Goal: Task Accomplishment & Management: Use online tool/utility

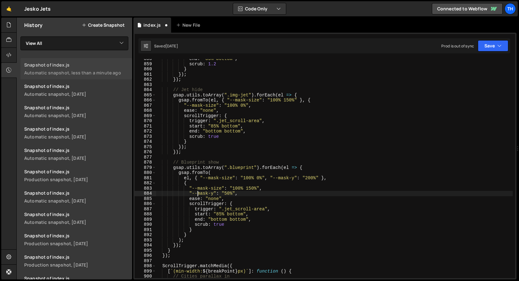
scroll to position [1319, 0]
click at [6, 68] on div at bounding box center [8, 70] width 15 height 15
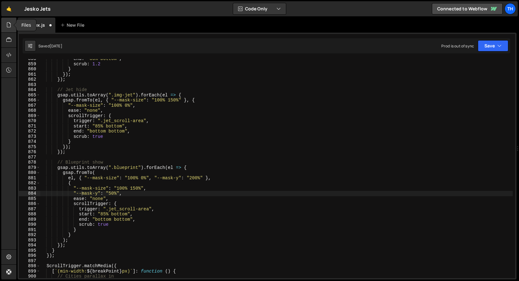
click at [13, 29] on div at bounding box center [8, 25] width 15 height 15
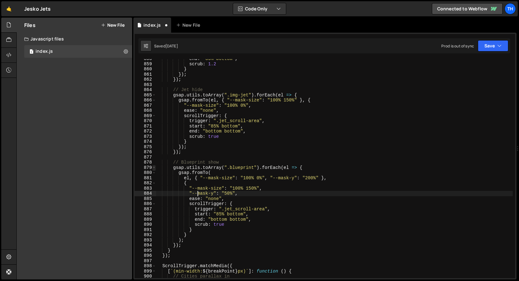
click at [153, 167] on span at bounding box center [153, 167] width 3 height 5
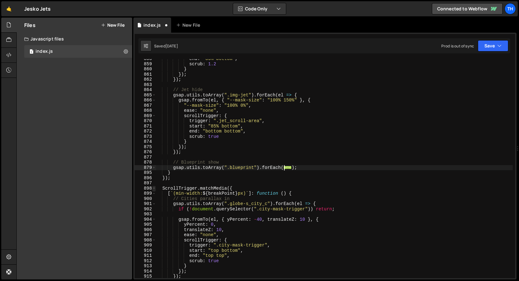
click at [155, 188] on span at bounding box center [153, 188] width 3 height 5
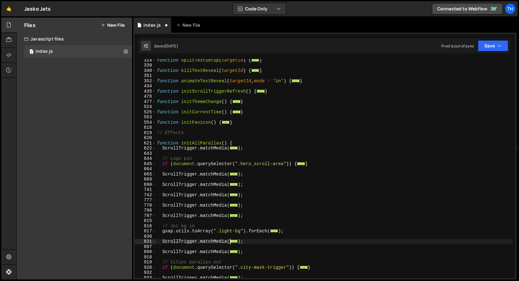
scroll to position [111, 0]
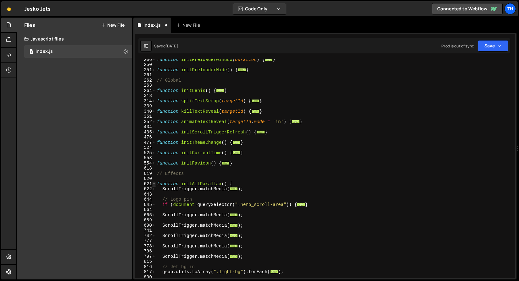
click at [153, 185] on span at bounding box center [153, 184] width 3 height 5
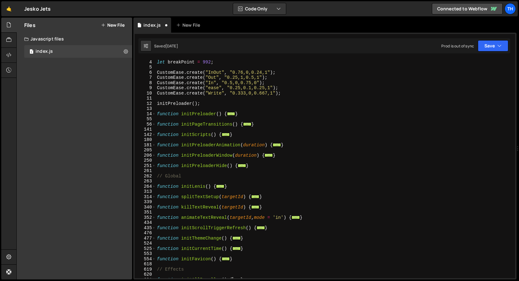
scroll to position [15, 0]
click at [153, 168] on span at bounding box center [153, 165] width 3 height 5
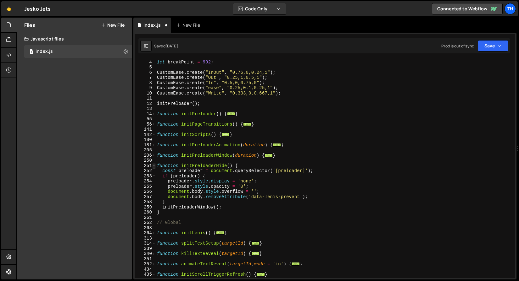
click at [153, 168] on span at bounding box center [153, 165] width 3 height 5
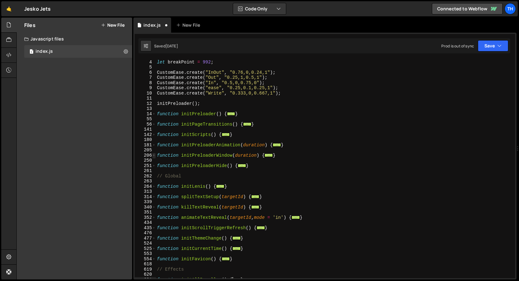
click at [153, 157] on span at bounding box center [153, 155] width 3 height 5
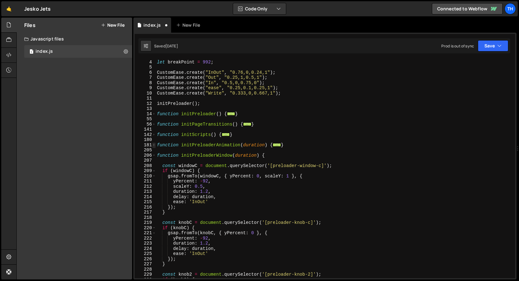
click at [153, 146] on span at bounding box center [153, 145] width 3 height 5
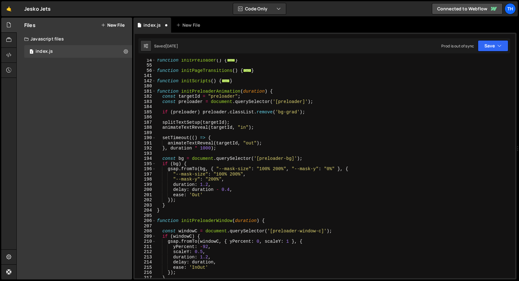
scroll to position [69, 0]
drag, startPoint x: 298, startPoint y: 111, endPoint x: 279, endPoint y: 110, distance: 18.9
click at [279, 110] on div "function initPreloader ( ) { ... } function initPageTransitions ( ) { ... } fun…" at bounding box center [334, 173] width 357 height 230
type textarea "if (preloader) preloader.classList.remove('bg-grad');"
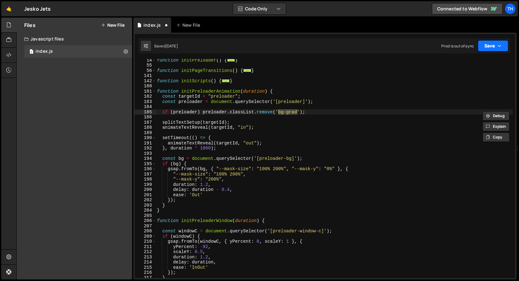
click at [489, 48] on button "Save" at bounding box center [492, 45] width 30 height 11
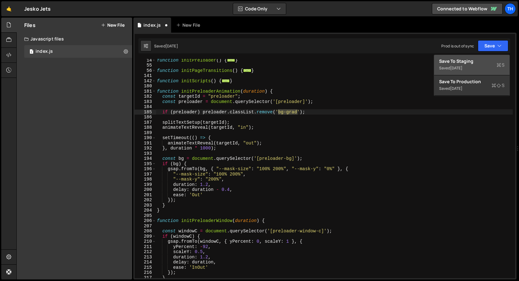
click at [476, 58] on div "Save to Staging S" at bounding box center [471, 61] width 65 height 6
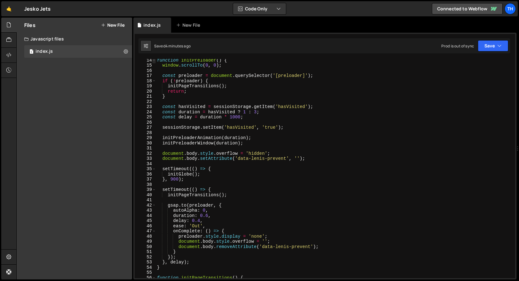
click at [152, 60] on span at bounding box center [153, 60] width 3 height 5
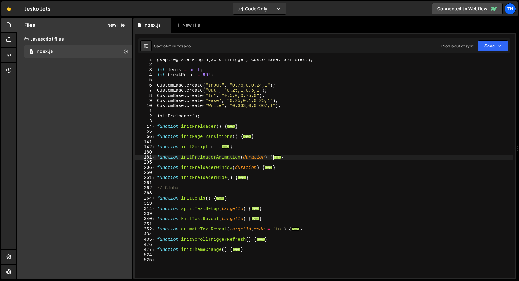
scroll to position [1224, 0]
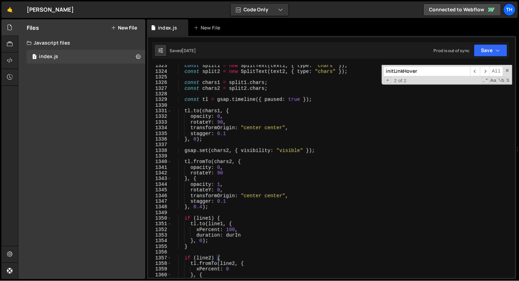
scroll to position [4414, 0]
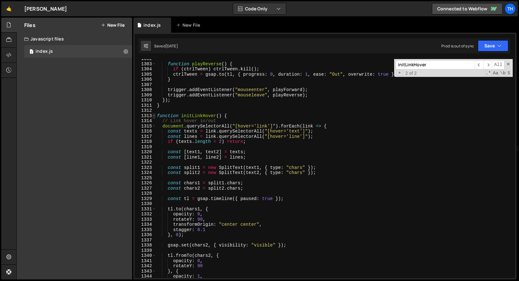
click at [155, 115] on span at bounding box center [153, 115] width 3 height 5
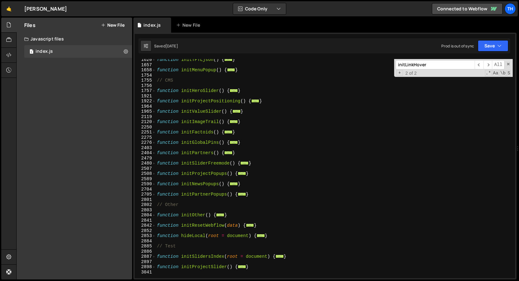
scroll to position [338, 0]
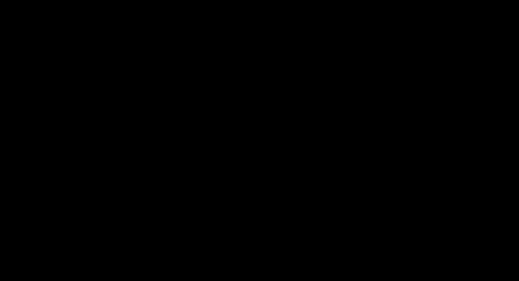
click at [174, 134] on body "Projects [GEOGRAPHIC_DATA] Blog Th Projects Your Teams Invite team member Accou…" at bounding box center [259, 140] width 519 height 281
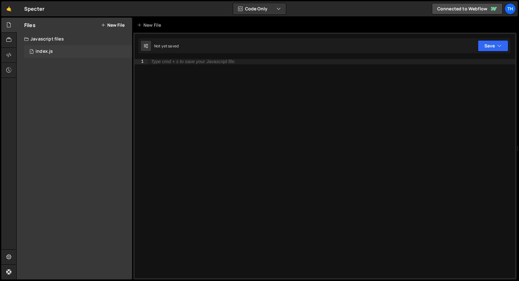
click at [95, 50] on div "1 index.js 0" at bounding box center [78, 51] width 108 height 13
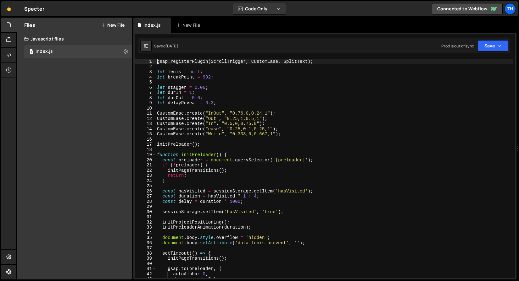
click at [151, 156] on div "19" at bounding box center [145, 154] width 21 height 5
click at [153, 156] on span at bounding box center [153, 154] width 3 height 5
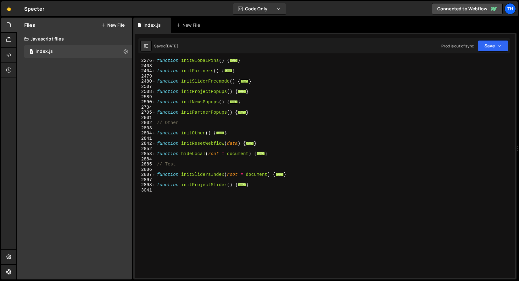
scroll to position [449, 0]
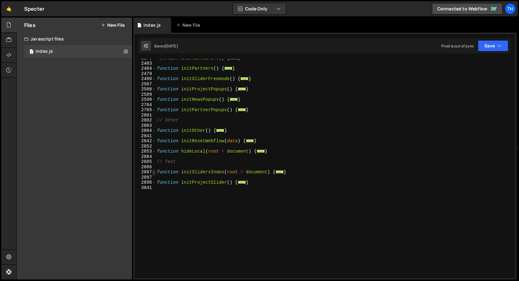
click at [154, 172] on span at bounding box center [153, 172] width 3 height 5
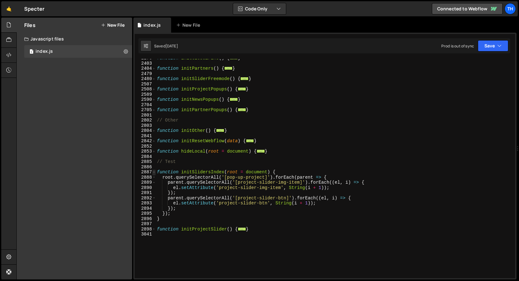
click at [153, 172] on span at bounding box center [153, 172] width 3 height 5
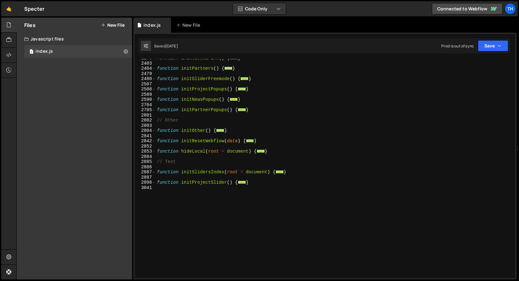
click at [153, 179] on div "2897" at bounding box center [145, 177] width 21 height 5
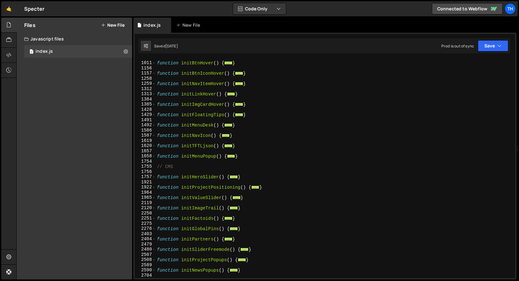
scroll to position [278, 0]
click at [152, 177] on span at bounding box center [153, 176] width 3 height 5
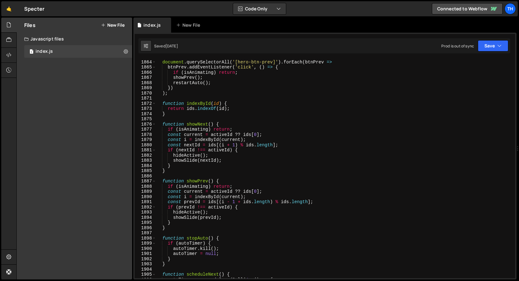
scroll to position [948, 0]
click at [204, 105] on div "document . querySelectorAll ( '[hero-btn-prev]' ) . forEach ( btnPrev => btnPre…" at bounding box center [334, 170] width 357 height 230
click at [204, 104] on div "document . querySelectorAll ( '[hero-btn-prev]' ) . forEach ( btnPrev => btnPre…" at bounding box center [334, 170] width 357 height 230
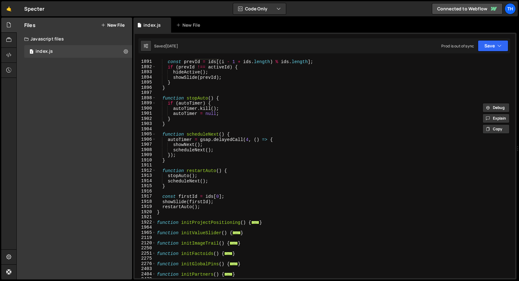
scroll to position [1089, 0]
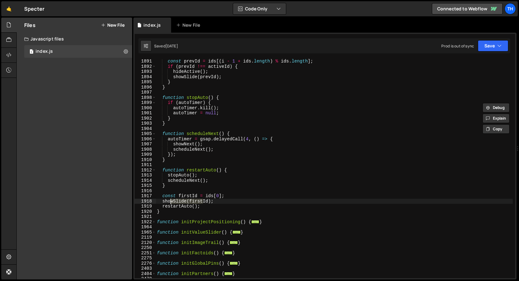
drag, startPoint x: 202, startPoint y: 204, endPoint x: 168, endPoint y: 203, distance: 33.9
click at [168, 203] on div "const prevId = ids [( i - 1 + ids . length ) % ids . length ] ; if ( prevId !==…" at bounding box center [334, 174] width 357 height 230
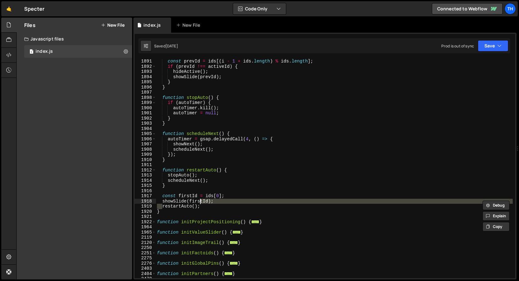
drag, startPoint x: 161, startPoint y: 207, endPoint x: 203, endPoint y: 203, distance: 41.7
click at [203, 203] on div "const prevId = ids [( i - 1 + ids . length ) % ids . length ] ; if ( prevId !==…" at bounding box center [334, 174] width 357 height 230
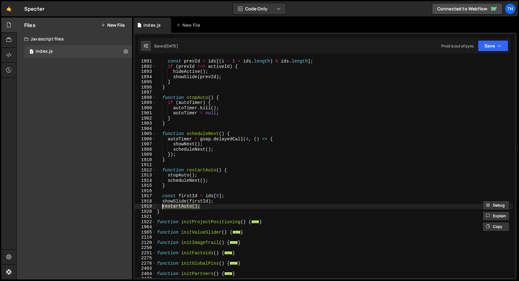
drag, startPoint x: 204, startPoint y: 206, endPoint x: 162, endPoint y: 206, distance: 42.1
click at [162, 206] on div "const prevId = ids [( i - 1 + ids . length ) % ids . length ] ; if ( prevId !==…" at bounding box center [334, 174] width 357 height 230
type textarea "restartAuto();"
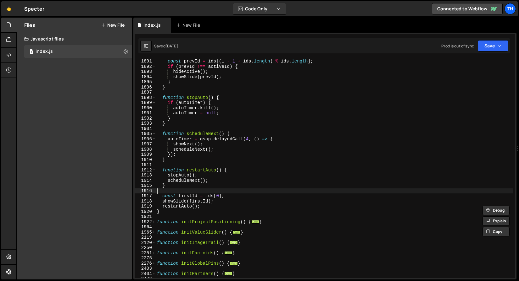
click at [175, 192] on div "const prevId = ids [( i - 1 + ids . length ) % ids . length ] ; if ( prevId !==…" at bounding box center [334, 174] width 357 height 230
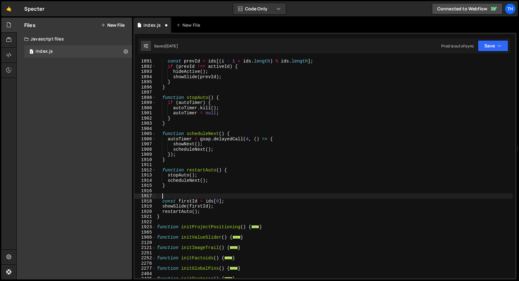
paste textarea "restartAuto();"
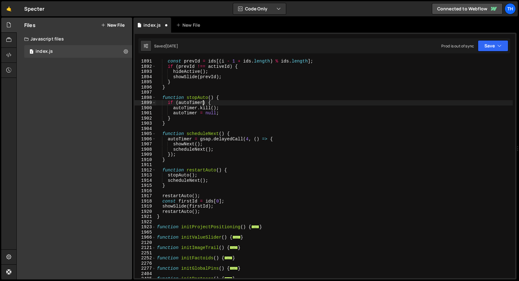
click at [203, 101] on div "const prevId = ids [( i - 1 + ids . length ) % ids . length ] ; if ( prevId !==…" at bounding box center [334, 174] width 357 height 230
type textarea "if (autoTimer) {"
click at [203, 95] on div "const prevId = ids [( i - 1 + ids . length ) % ids . length ] ; if ( prevId !==…" at bounding box center [334, 174] width 357 height 230
click at [202, 99] on div "const prevId = ids [( i - 1 + ids . length ) % ids . length ] ; if ( prevId !==…" at bounding box center [334, 174] width 357 height 230
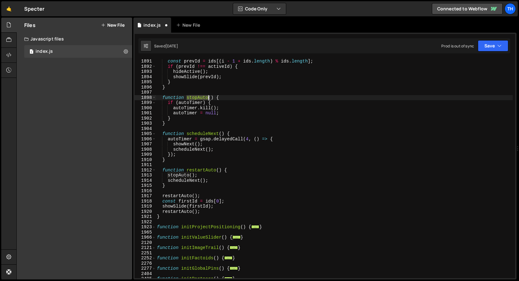
click at [202, 99] on div "const prevId = ids [( i - 1 + ids . length ) % ids . length ] ; if ( prevId !==…" at bounding box center [334, 174] width 357 height 230
click at [181, 194] on div "const prevId = ids [( i - 1 + ids . length ) % ids . length ] ; if ( prevId !==…" at bounding box center [334, 174] width 357 height 230
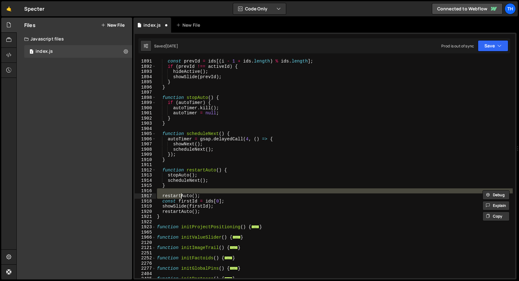
click at [181, 194] on div "const prevId = ids [( i - 1 + ids . length ) % ids . length ] ; if ( prevId !==…" at bounding box center [334, 174] width 357 height 230
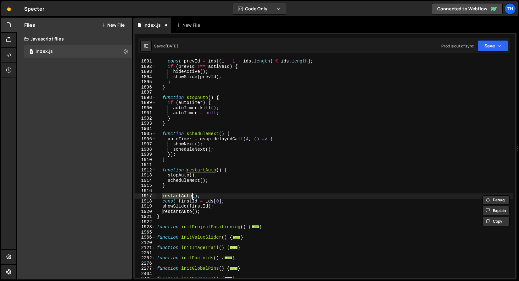
paste textarea "stop"
type textarea "stopAuto();"
click at [481, 50] on button "Save" at bounding box center [492, 45] width 30 height 11
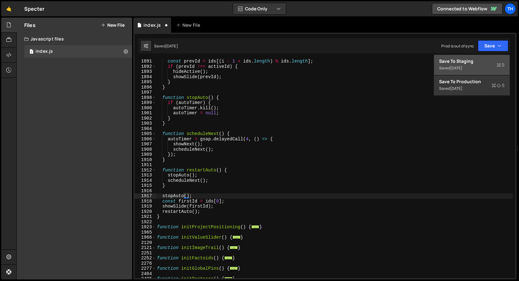
click at [452, 68] on div "[DATE]" at bounding box center [456, 67] width 12 height 5
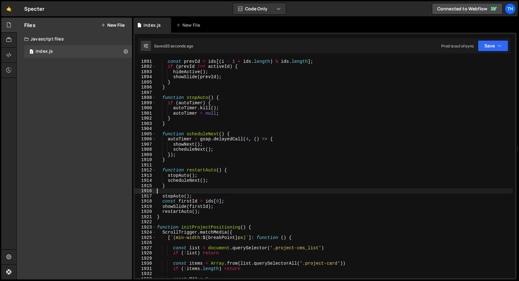
click at [202, 193] on div "const prevId = ids [( i - 1 + ids . length ) % ids . length ] ; if ( prevId !==…" at bounding box center [334, 174] width 357 height 230
drag, startPoint x: 202, startPoint y: 197, endPoint x: 152, endPoint y: 198, distance: 49.7
click at [152, 198] on div "1891 1892 1893 1894 1895 1896 1897 1898 1899 1900 1901 1902 1903 1904 1905 1906…" at bounding box center [325, 168] width 380 height 219
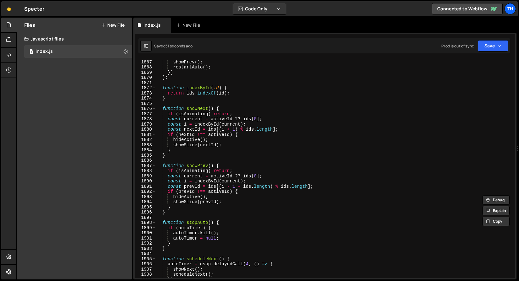
scroll to position [6315, 0]
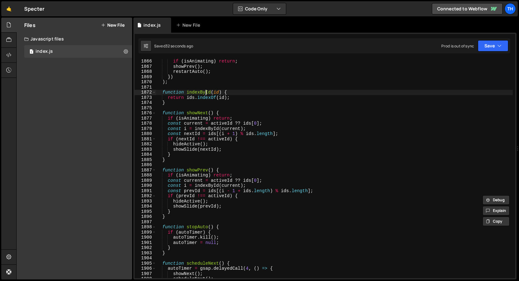
click at [205, 90] on div "if ( isAnimating ) return ; showPrev ( ) ; restartAuto ( ) ; }) ) ; function in…" at bounding box center [334, 174] width 357 height 230
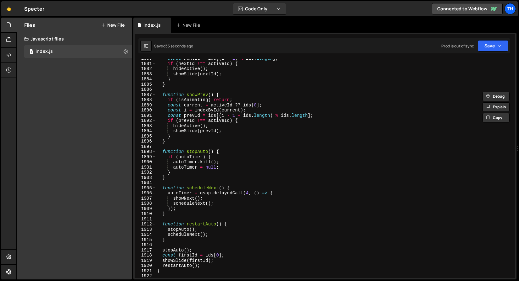
scroll to position [6365, 0]
click at [178, 251] on div "const nextId = ids [( i + 1 ) % ids . length ] ; if ( nextId !== activeId ) { h…" at bounding box center [334, 171] width 357 height 230
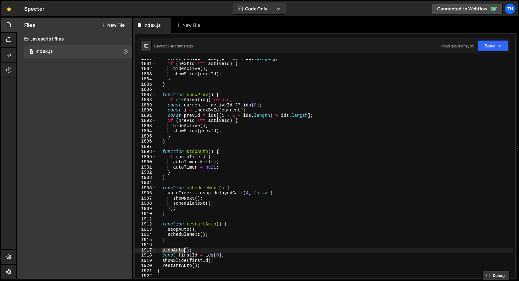
paste textarea "indexById"
type textarea "indexById();"
click at [482, 47] on button "Save" at bounding box center [492, 45] width 30 height 11
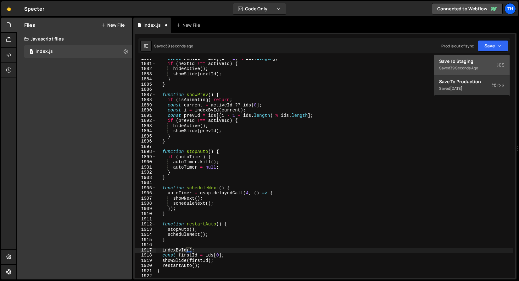
click at [456, 60] on div "Save to Staging S" at bounding box center [471, 61] width 65 height 6
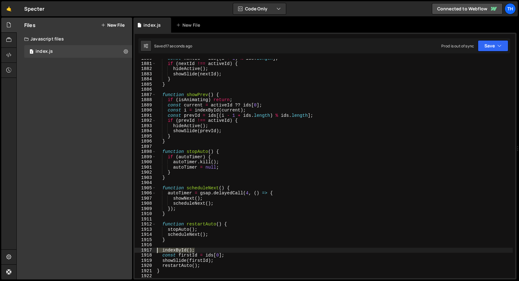
drag, startPoint x: 201, startPoint y: 252, endPoint x: 132, endPoint y: 252, distance: 68.5
click at [132, 252] on div "Files New File Javascript files 1 index.js 0 CSS files Copy share link Edit Fil…" at bounding box center [267, 149] width 502 height 262
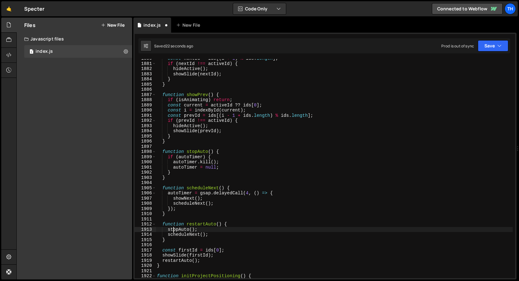
click at [173, 230] on div "const nextId = ids [( i + 1 ) % ids . length ] ; if ( nextId !== activeId ) { h…" at bounding box center [334, 171] width 357 height 230
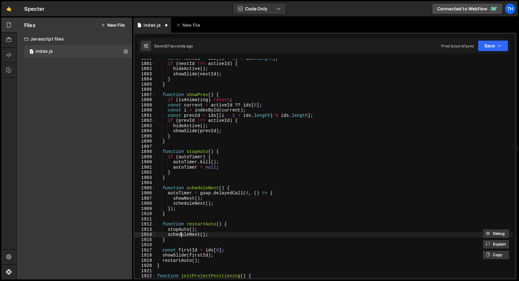
click at [182, 235] on div "const nextId = ids [( i + 1 ) % ids . length ] ; if ( nextId !== activeId ) { h…" at bounding box center [334, 171] width 357 height 230
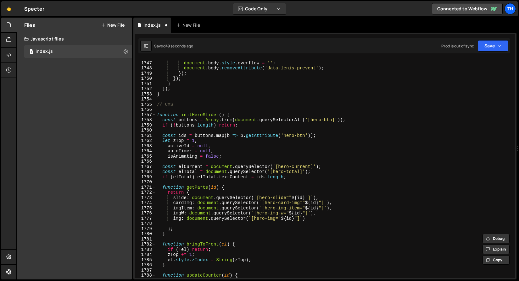
scroll to position [5901, 0]
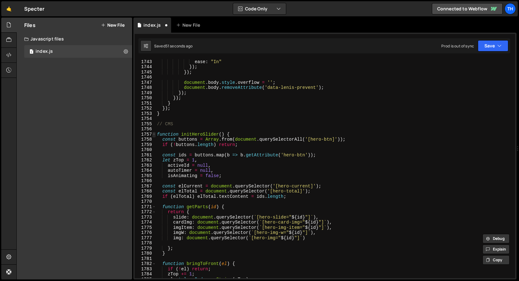
click at [154, 134] on span at bounding box center [153, 134] width 3 height 5
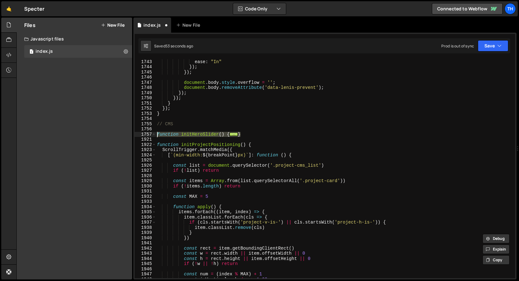
drag, startPoint x: 256, startPoint y: 134, endPoint x: 128, endPoint y: 135, distance: 128.2
click at [128, 135] on div "Files New File Javascript files 1 index.js 0 CSS files Copy share link Edit Fil…" at bounding box center [267, 149] width 502 height 262
paste textarea "}"
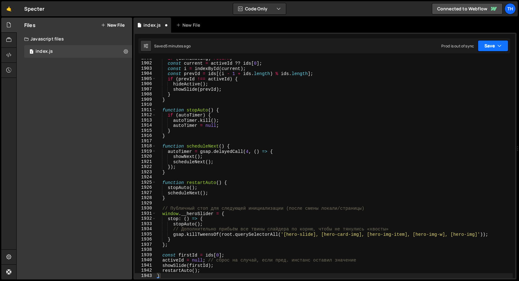
click at [497, 43] on icon "button" at bounding box center [499, 46] width 4 height 6
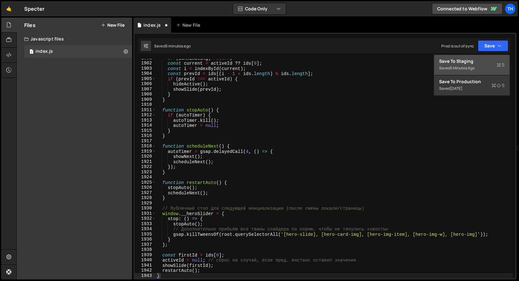
click at [481, 59] on div "Save to Staging S" at bounding box center [471, 61] width 65 height 6
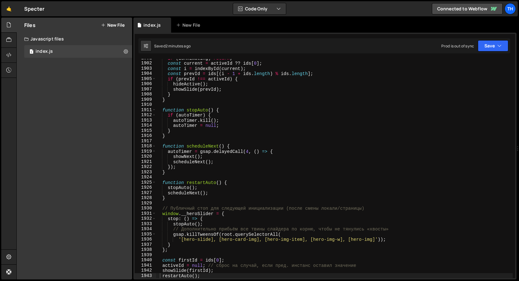
click at [247, 101] on div "if ( isAnimating ) return ; const current = activeId ?? ids [ 0 ] ; const i = i…" at bounding box center [334, 171] width 357 height 230
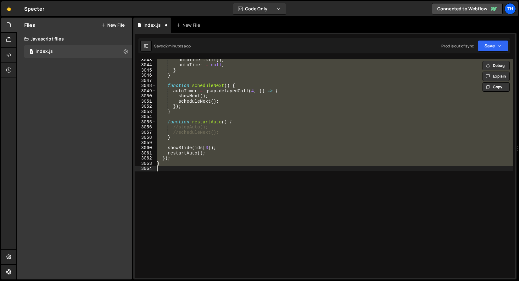
scroll to position [6210, 0]
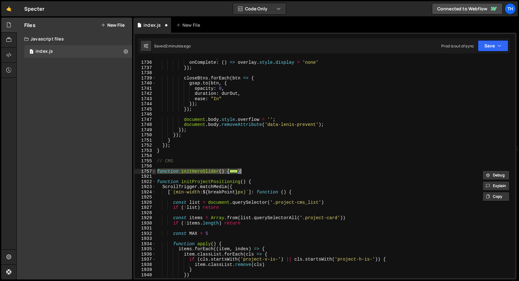
click at [153, 170] on span at bounding box center [153, 171] width 3 height 5
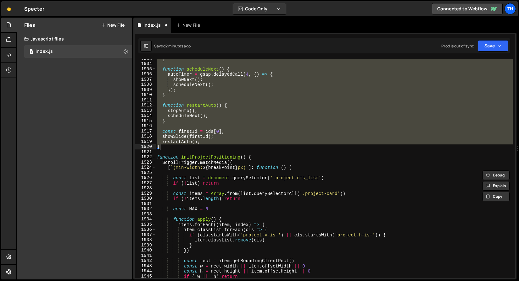
scroll to position [6445, 0]
click at [201, 143] on div "} function scheduleNext ( ) { autoTimer = gsap . delayedCall ( 4 , ( ) => { sho…" at bounding box center [334, 168] width 357 height 219
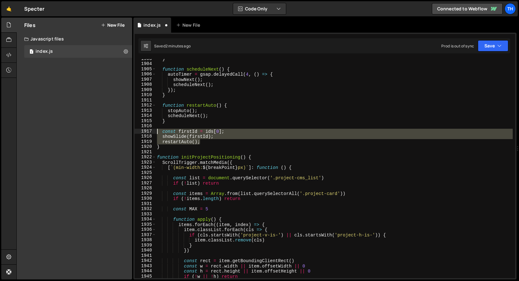
drag, startPoint x: 212, startPoint y: 142, endPoint x: 127, endPoint y: 133, distance: 86.0
click at [127, 133] on div "Files New File Javascript files 1 index.js 0 CSS files Copy share link Edit Fil…" at bounding box center [267, 149] width 502 height 262
paste textarea "restartAuto("
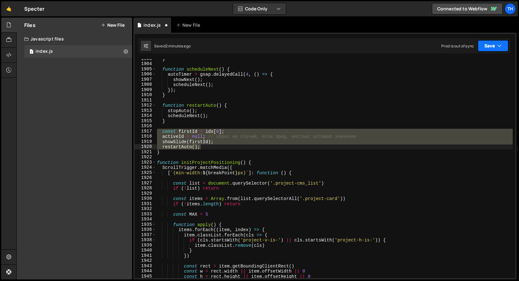
click at [490, 47] on button "Save" at bounding box center [492, 45] width 30 height 11
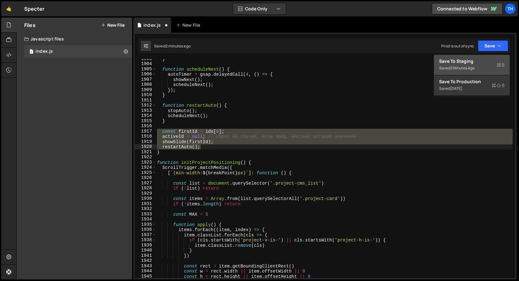
click at [476, 61] on div "Save to Staging S" at bounding box center [471, 61] width 65 height 6
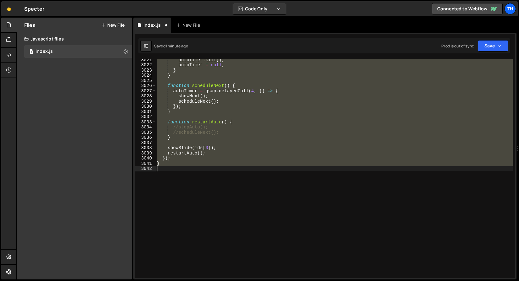
scroll to position [10080, 0]
type textarea "}"
click at [197, 183] on div "autoTimer . kill ( ) ; autoTimer = null ; } } function scheduleNext ( ) { autoT…" at bounding box center [334, 168] width 357 height 219
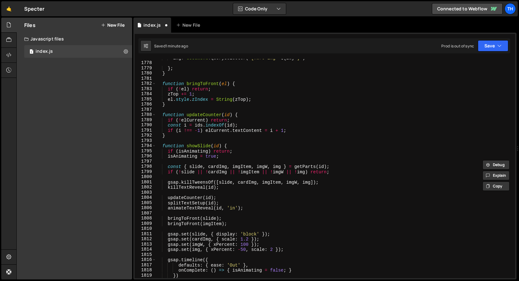
scroll to position [6018, 0]
click at [231, 145] on div "img : document . querySelector ( ` [hero-img=" ${ id } "] ` ) } ; } function br…" at bounding box center [334, 170] width 357 height 230
type textarea "function showSlide(id) {"
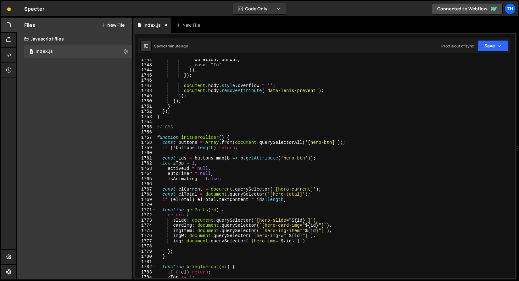
scroll to position [5887, 0]
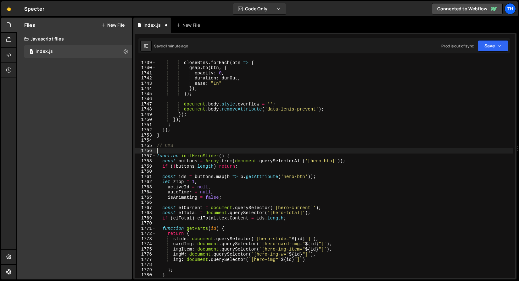
click at [240, 151] on div "closeBtns . forEach ( btn => { gsap . to ( btn , { opacity : 0 , duration : dur…" at bounding box center [334, 170] width 357 height 230
click at [240, 152] on div "closeBtns . forEach ( btn => { gsap . to ( btn , { opacity : 0 , duration : dur…" at bounding box center [334, 170] width 357 height 230
click at [240, 155] on div "closeBtns . forEach ( btn => { gsap . to ( btn , { opacity : 0 , duration : dur…" at bounding box center [334, 170] width 357 height 230
type textarea "function initHeroSlider() {"
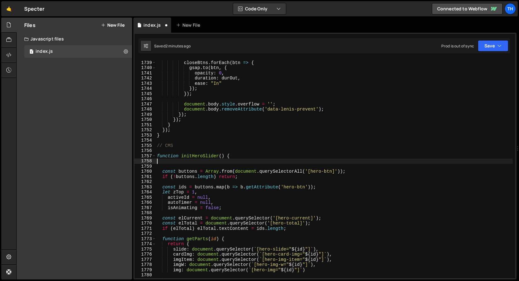
paste textarea "}"
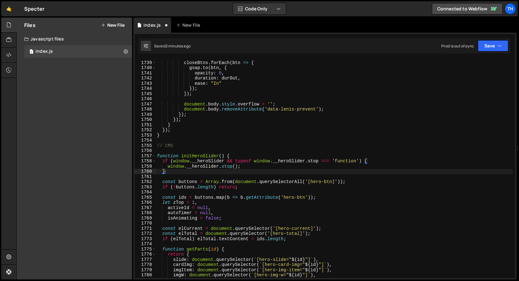
click at [495, 52] on div "Saved 2 minutes ago Prod is out of sync Upgrade to Edit Save Save to Staging S …" at bounding box center [323, 45] width 371 height 15
click at [495, 48] on button "Save" at bounding box center [492, 45] width 30 height 11
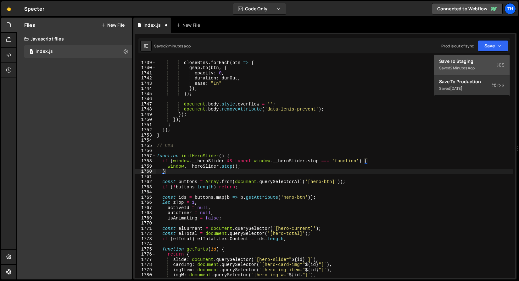
click at [477, 58] on div "Save to Staging S" at bounding box center [471, 61] width 65 height 6
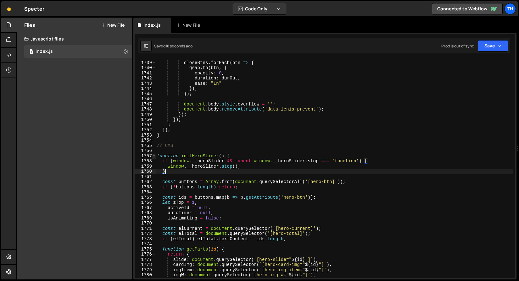
click at [154, 156] on span at bounding box center [153, 156] width 3 height 5
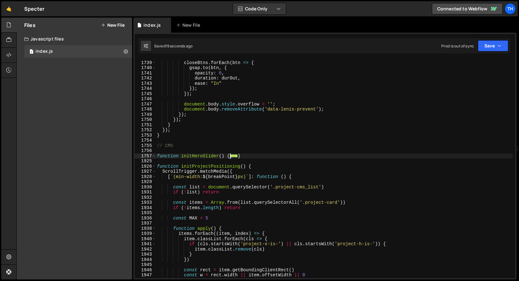
type textarea "}"
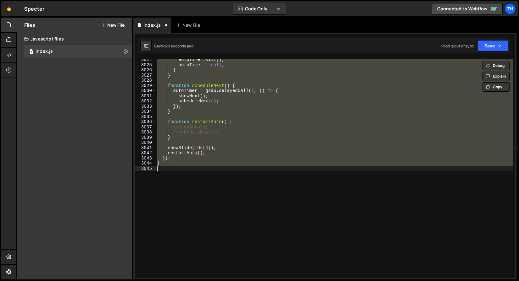
scroll to position [5876, 0]
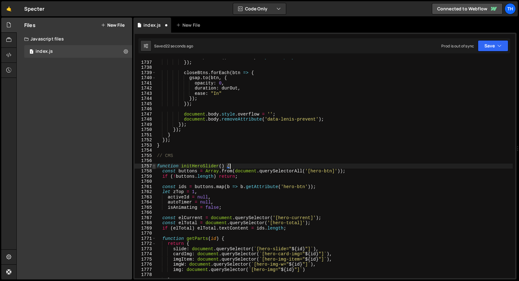
click at [153, 166] on span at bounding box center [153, 166] width 3 height 5
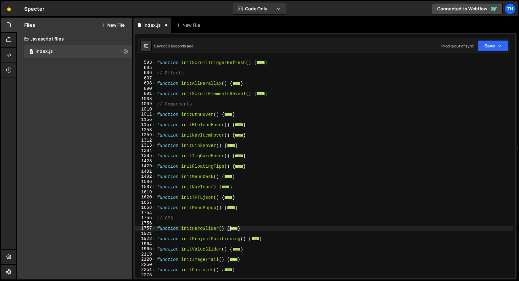
scroll to position [272, 0]
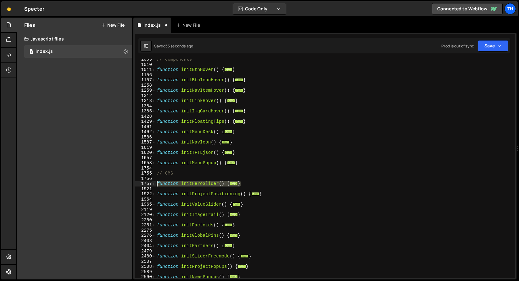
drag, startPoint x: 245, startPoint y: 183, endPoint x: 138, endPoint y: 185, distance: 107.2
click at [138, 185] on div "function initHeroSlider() { 1009 1010 1011 1156 1157 1258 1259 1312 1313 1384 1…" at bounding box center [325, 168] width 380 height 219
paste textarea "}"
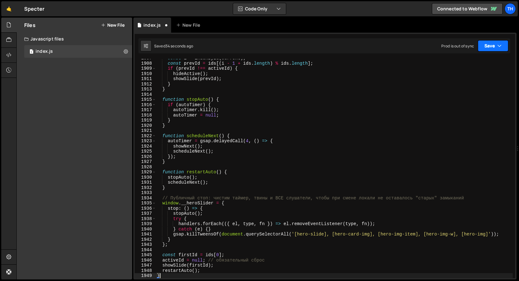
click at [493, 47] on button "Save" at bounding box center [492, 45] width 30 height 11
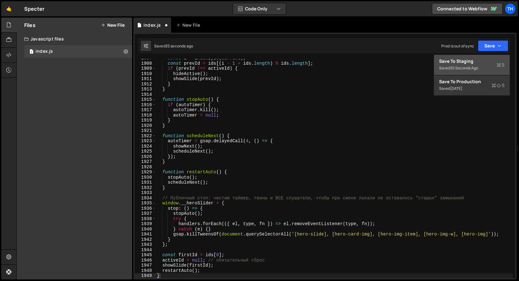
click at [478, 60] on div "Save to Staging S" at bounding box center [471, 61] width 65 height 6
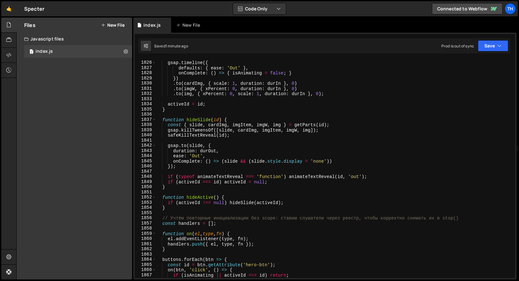
scroll to position [6120, 0]
type textarea "// Учтём повторные инициализации без scope: ставим слушатели через реестр, чтоб…"
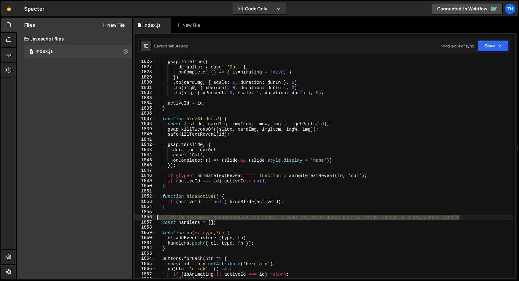
drag, startPoint x: 465, startPoint y: 217, endPoint x: 155, endPoint y: 217, distance: 310.8
click at [155, 217] on div "// Учтём повторные инициализации без scope: ставим слушатели через реестр, чтоб…" at bounding box center [325, 168] width 380 height 219
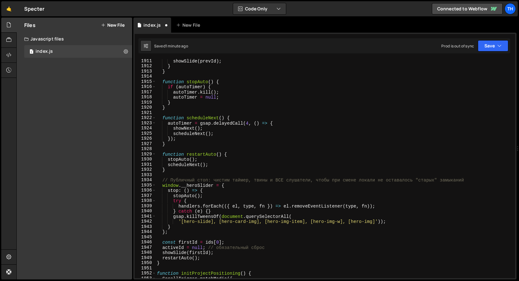
scroll to position [6407, 0]
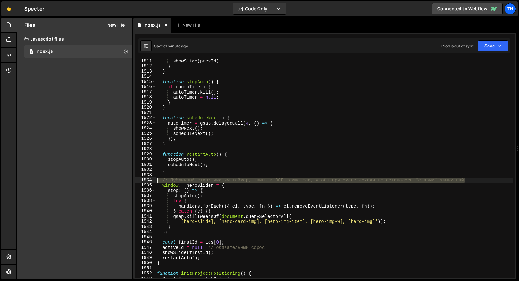
drag, startPoint x: 475, startPoint y: 180, endPoint x: 142, endPoint y: 179, distance: 333.2
click at [142, 179] on div "1911 1912 1913 1914 1915 1916 1917 1918 1919 1920 1921 1922 1923 1924 1925 1926…" at bounding box center [325, 168] width 380 height 219
type textarea "// Публичный стоп: чистим таймер, твины и ВСЕ слушатели, чтобы при смене локали…"
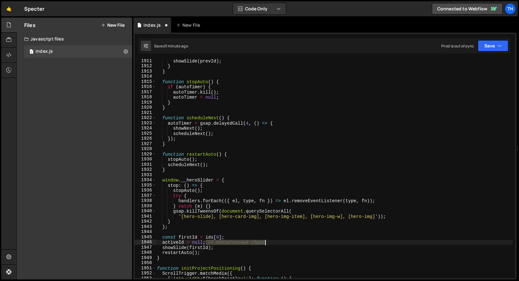
drag, startPoint x: 205, startPoint y: 242, endPoint x: 273, endPoint y: 244, distance: 68.2
click at [273, 244] on div "showSlide ( prevId ) ; } } function stopAuto ( ) { if ( autoTimer ) { autoTimer…" at bounding box center [334, 173] width 357 height 230
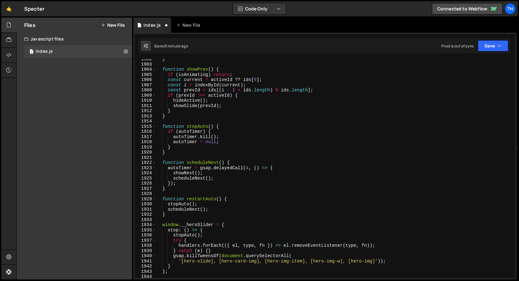
scroll to position [6381, 0]
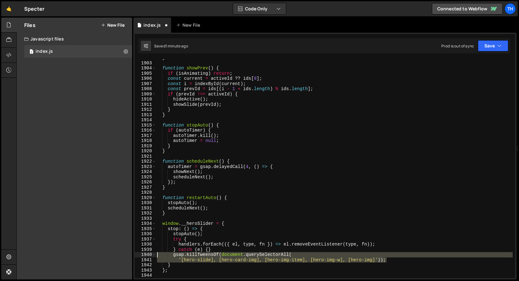
drag, startPoint x: 396, startPoint y: 261, endPoint x: 131, endPoint y: 255, distance: 265.3
click at [131, 255] on div "Files New File Javascript files 1 index.js 0 CSS files Copy share link Edit Fil…" at bounding box center [267, 149] width 502 height 262
type textarea "gsap.killTweensOf(document.querySelectorAll( '[hero-slide], [hero-card-img], [h…"
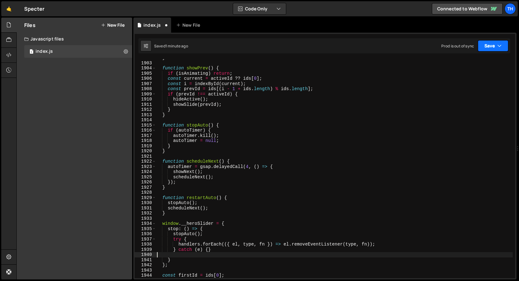
click at [483, 49] on button "Save" at bounding box center [492, 45] width 30 height 11
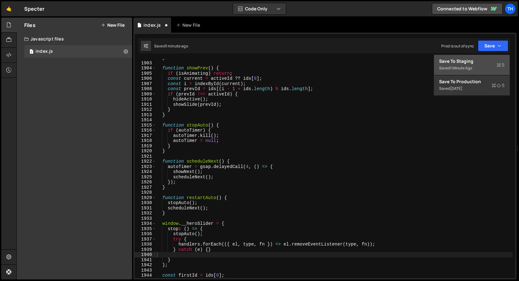
click at [463, 61] on div "Save to Staging S" at bounding box center [471, 61] width 65 height 6
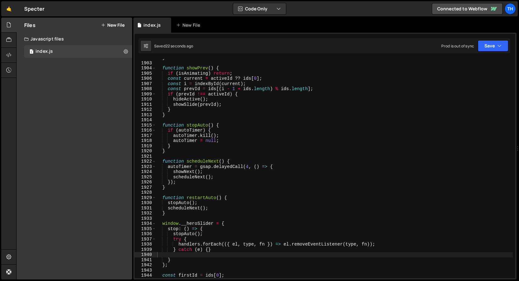
click at [248, 146] on div "} function showPrev ( ) { if ( isAnimating ) return ; const current = activeId …" at bounding box center [334, 170] width 357 height 230
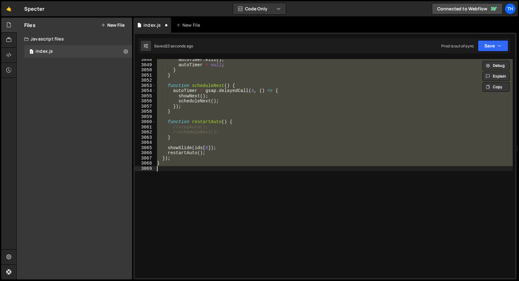
type textarea "gsap.killTweensOf(document.querySelectorAll( '[hero-slide], [hero-card-img], [h…"
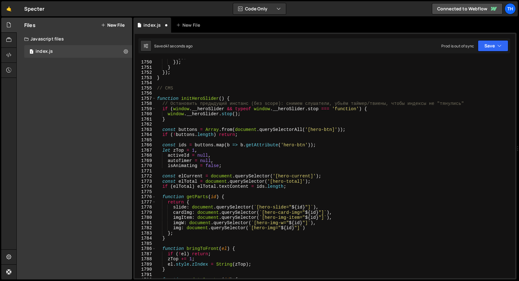
scroll to position [5847, 0]
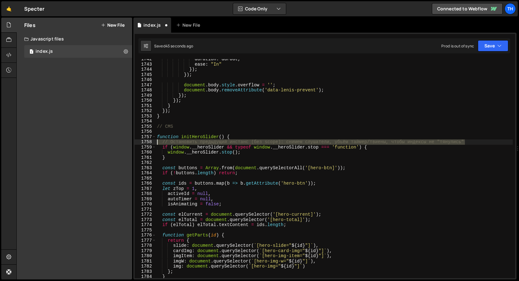
drag, startPoint x: 473, startPoint y: 142, endPoint x: 134, endPoint y: 141, distance: 339.1
click at [134, 142] on div "1 Type cmd + s to save your Javascript file. הההההההההההההההההההההההההההההההההה…" at bounding box center [324, 156] width 383 height 247
type textarea "// Остановить предыдущий инстанс (без scope): снимем слушатели, убьём таймер/тв…"
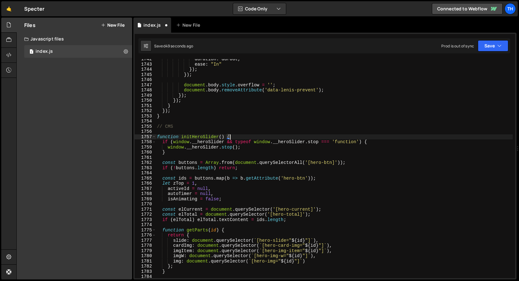
click at [202, 150] on div "duration : durOut , ease : "In" }) ; }) ; document . body . style . overflow = …" at bounding box center [334, 172] width 357 height 230
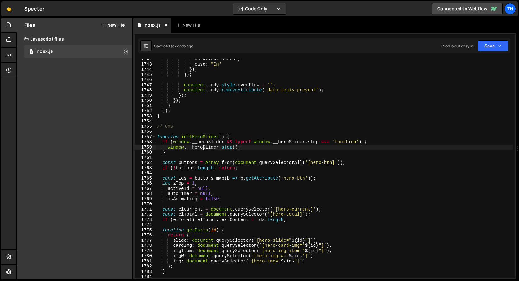
click at [202, 150] on div "duration : durOut , ease : "In" }) ; }) ; document . body . style . overflow = …" at bounding box center [334, 172] width 357 height 230
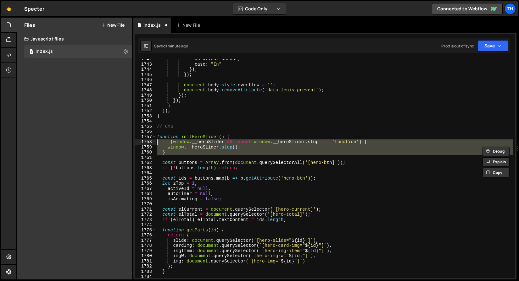
drag, startPoint x: 195, startPoint y: 156, endPoint x: 136, endPoint y: 143, distance: 60.8
click at [136, 143] on div "window.__heroSlider.stop(); 1742 1743 1744 1745 1746 1747 1748 1749 1750 1751 1…" at bounding box center [325, 168] width 380 height 219
type textarea "if (window.__heroSlider && typeof window.__heroSlider.stop === 'function') { wi…"
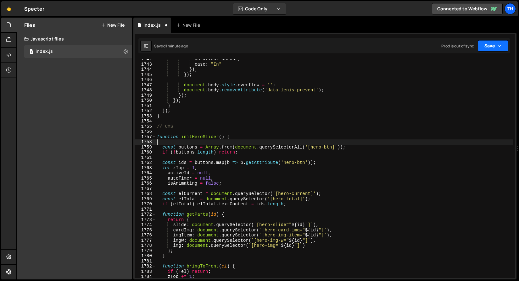
click at [485, 46] on button "Save" at bounding box center [492, 45] width 30 height 11
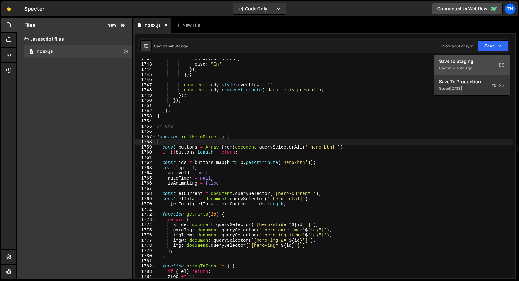
click at [461, 70] on div "1 minute ago" at bounding box center [461, 67] width 22 height 5
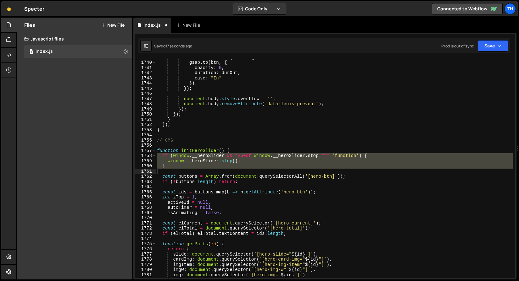
scroll to position [5840, 0]
click at [209, 161] on div "closeBtns . forEach ( btn => { gsap . to ( btn , { opacity : 0 , duration : dur…" at bounding box center [334, 168] width 357 height 219
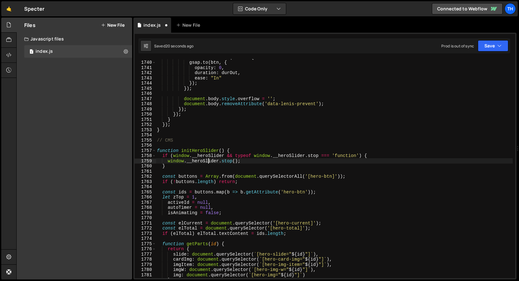
click at [209, 161] on div "closeBtns . forEach ( btn => { gsap . to ( btn , { opacity : 0 , duration : dur…" at bounding box center [334, 170] width 357 height 230
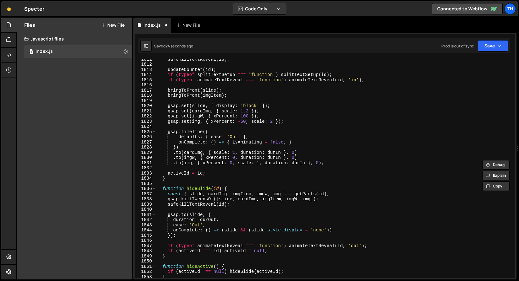
scroll to position [6093, 0]
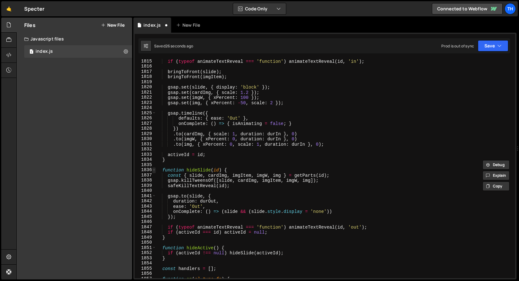
click at [152, 171] on span at bounding box center [153, 170] width 3 height 5
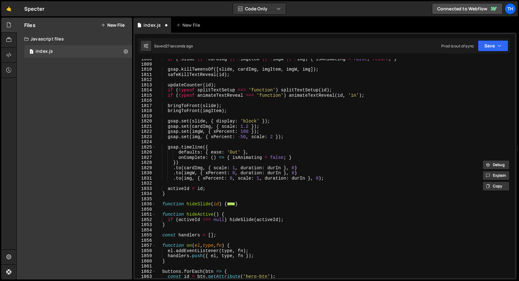
scroll to position [6065, 0]
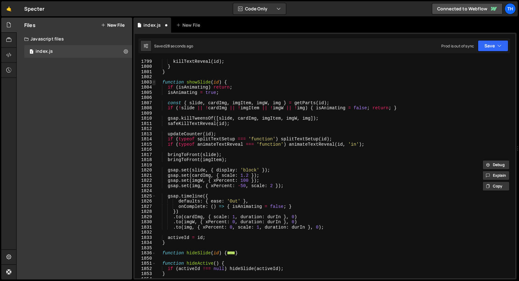
click at [154, 82] on span at bounding box center [153, 82] width 3 height 5
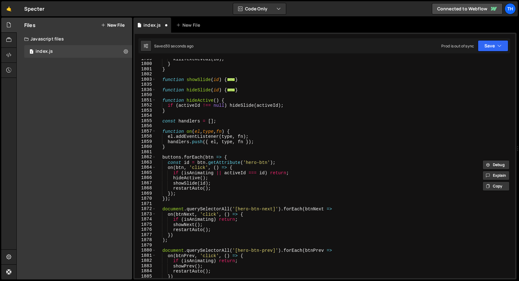
scroll to position [6129, 0]
click at [153, 208] on span at bounding box center [153, 208] width 3 height 5
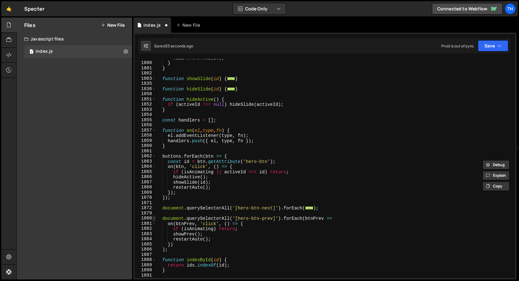
click at [153, 217] on span at bounding box center [153, 218] width 3 height 5
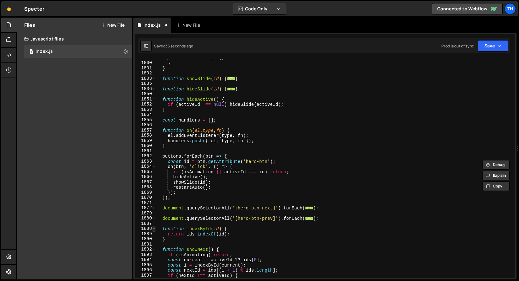
click at [154, 228] on span at bounding box center [153, 228] width 3 height 5
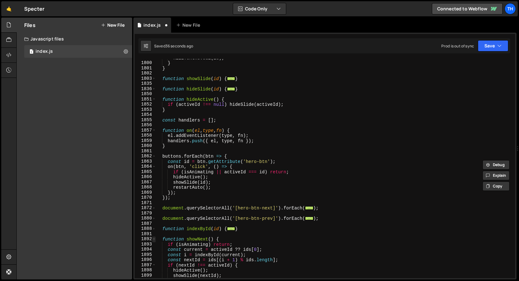
click at [153, 238] on span at bounding box center [153, 239] width 3 height 5
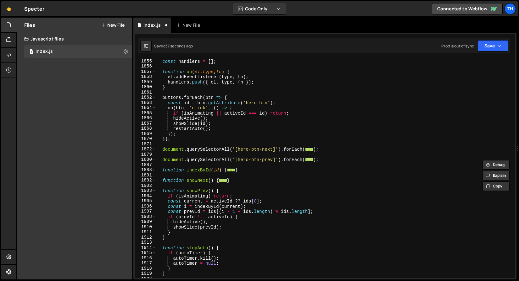
scroll to position [6215, 0]
click at [155, 191] on span at bounding box center [153, 190] width 3 height 5
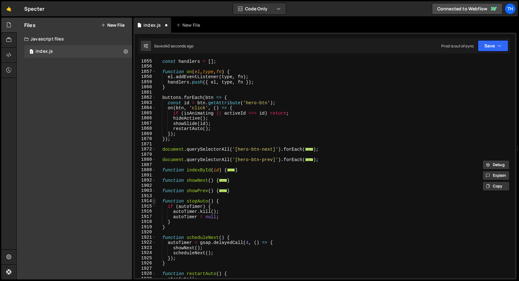
click at [153, 201] on span at bounding box center [153, 201] width 3 height 5
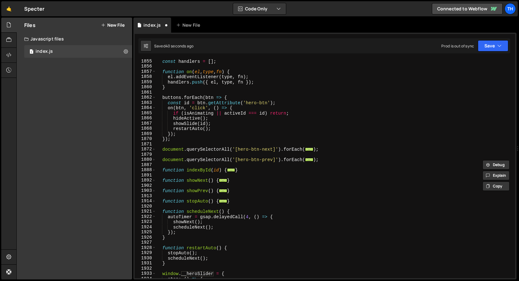
click at [154, 208] on div "1920" at bounding box center [145, 206] width 21 height 5
click at [153, 211] on span at bounding box center [153, 211] width 3 height 5
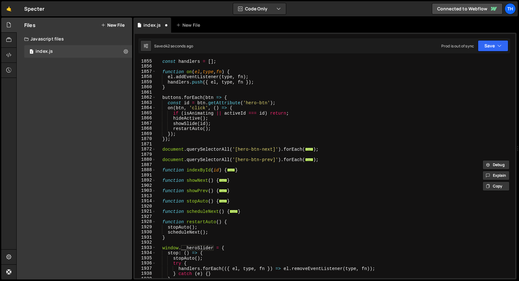
click at [151, 222] on div "1928" at bounding box center [145, 221] width 21 height 5
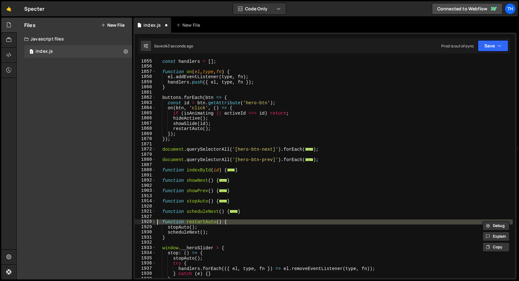
click at [152, 224] on span at bounding box center [153, 221] width 3 height 5
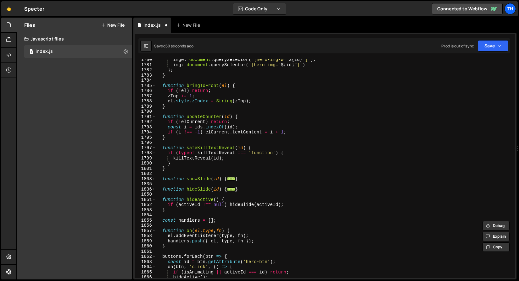
scroll to position [6153, 0]
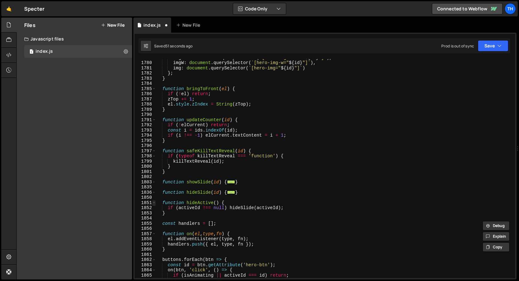
click at [154, 204] on span at bounding box center [153, 203] width 3 height 5
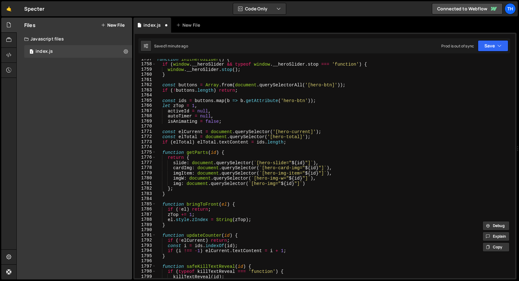
scroll to position [6079, 0]
click at [153, 154] on span at bounding box center [153, 153] width 3 height 5
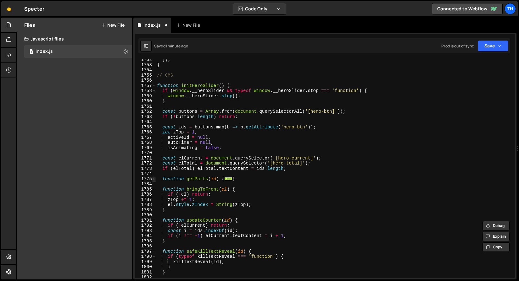
scroll to position [6074, 0]
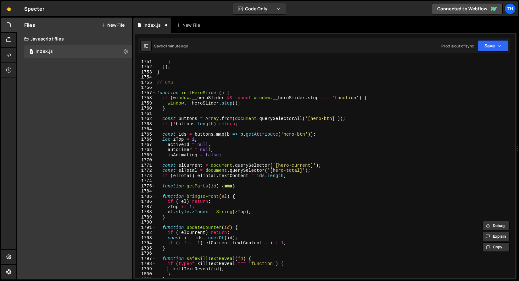
click at [198, 101] on div "}) ; } }) ; } // CMS function initHeroSlider ( ) { if ( window . __heroSlider &…" at bounding box center [334, 169] width 357 height 230
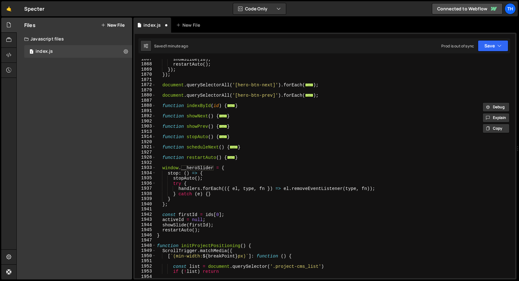
scroll to position [6291, 0]
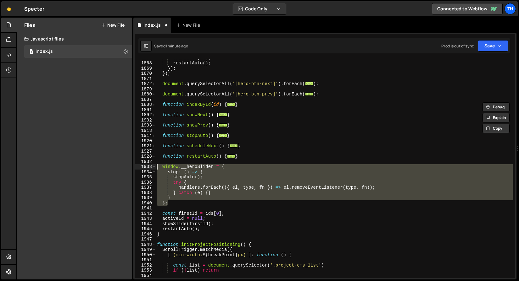
drag, startPoint x: 171, startPoint y: 206, endPoint x: 141, endPoint y: 169, distance: 47.4
click at [141, 169] on div "window.__heroSlider.stop(); 1867 1868 1869 1870 1871 1872 1879 1880 1887 1888 1…" at bounding box center [325, 168] width 380 height 219
type textarea "window.__heroSlider = { stop: () => {"
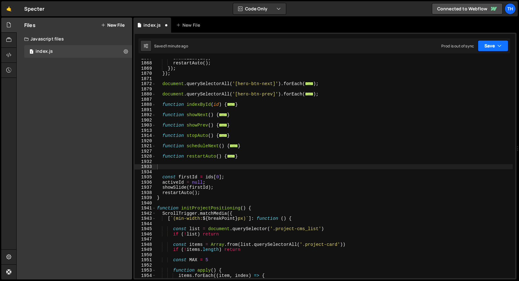
click at [483, 43] on button "Save" at bounding box center [492, 45] width 30 height 11
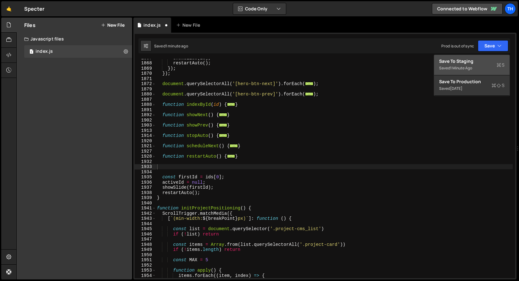
click at [469, 60] on div "Save to Staging S" at bounding box center [471, 61] width 65 height 6
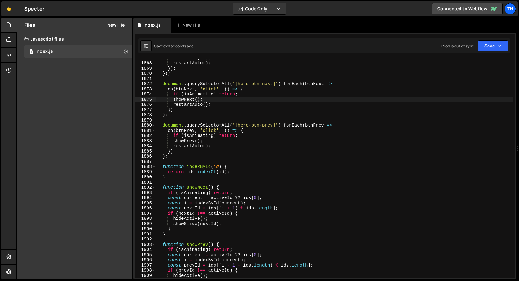
click at [288, 100] on div "showSlide ( id ) ; restartAuto ( ) ; }) ; }) ; document . querySelectorAll ( '[…" at bounding box center [334, 170] width 357 height 230
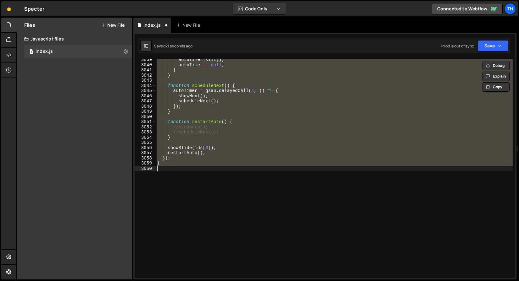
scroll to position [6313, 0]
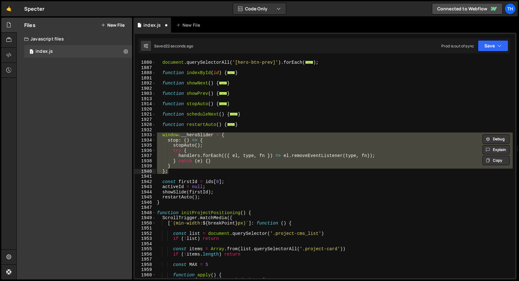
click at [484, 52] on div "Saved 22 seconds ago Prod is out of sync Upgrade to Edit Save Save to Staging S…" at bounding box center [323, 45] width 371 height 15
click at [484, 50] on button "Save" at bounding box center [492, 45] width 30 height 11
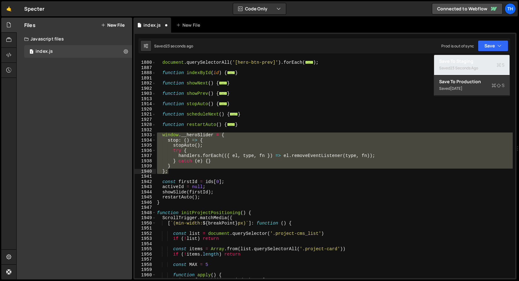
click at [464, 64] on div "Saved 23 seconds ago" at bounding box center [471, 68] width 65 height 8
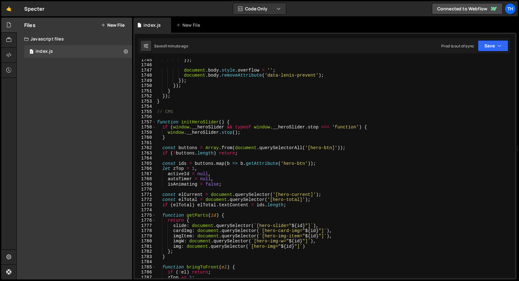
scroll to position [5856, 0]
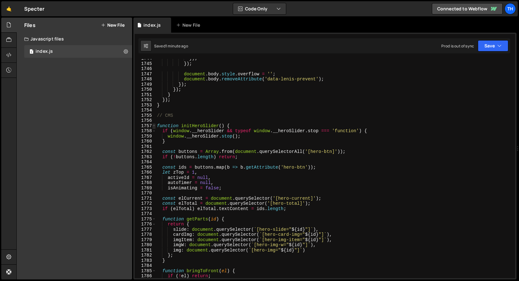
click at [154, 126] on span at bounding box center [153, 126] width 3 height 5
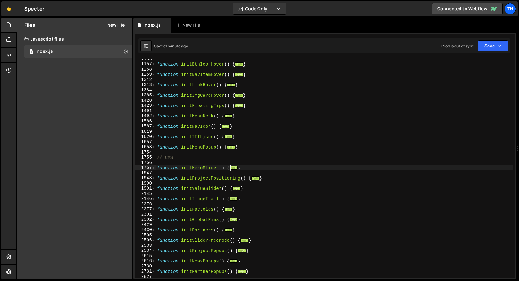
scroll to position [288, 0]
drag, startPoint x: 249, startPoint y: 165, endPoint x: 190, endPoint y: 166, distance: 58.5
click at [190, 166] on div "function initBtnIconHover ( ) { ... } function initNavItemHover ( ) { ... } fun…" at bounding box center [334, 172] width 357 height 230
click at [246, 170] on div "function initBtnIconHover ( ) { ... } function initNavItemHover ( ) { ... } fun…" at bounding box center [334, 172] width 357 height 230
drag, startPoint x: 250, startPoint y: 170, endPoint x: 131, endPoint y: 169, distance: 118.8
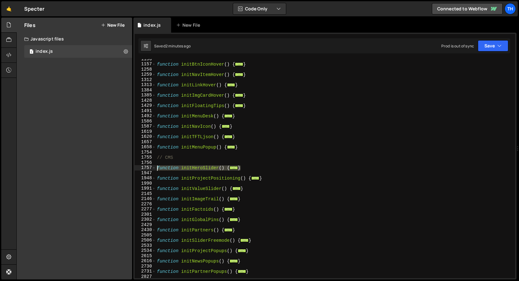
click at [131, 169] on div "Files New File Javascript files 1 index.js 0 CSS files Copy share link Edit Fil…" at bounding box center [267, 149] width 502 height 262
paste textarea "}"
type textarea "}"
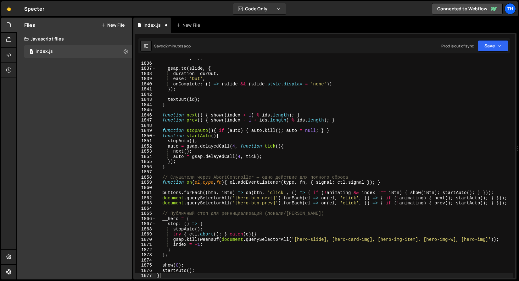
scroll to position [802, 0]
click at [492, 43] on button "Save" at bounding box center [492, 45] width 30 height 11
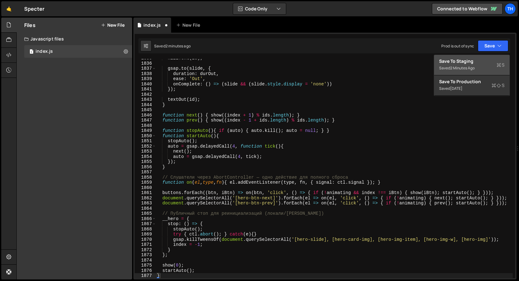
click at [475, 61] on div "Save to Staging S" at bounding box center [471, 61] width 65 height 6
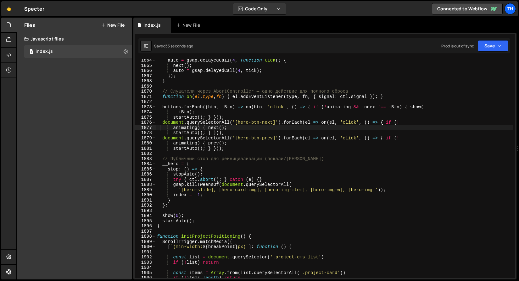
scroll to position [6361, 0]
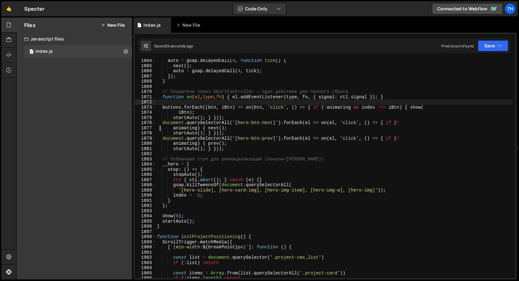
click at [238, 104] on div "auto = gsap . delayedCall ( 4 , function tick ( ) { next ( ) ; auto = gsap . de…" at bounding box center [334, 173] width 357 height 230
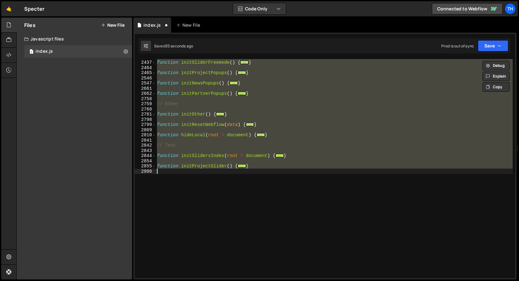
scroll to position [284, 0]
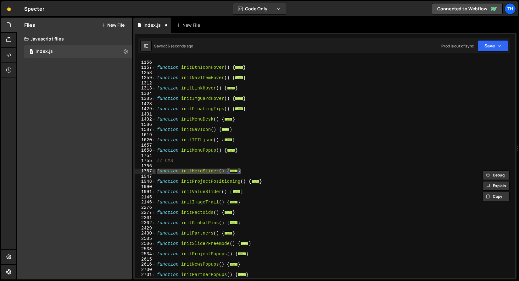
click at [154, 172] on span at bounding box center [153, 171] width 3 height 5
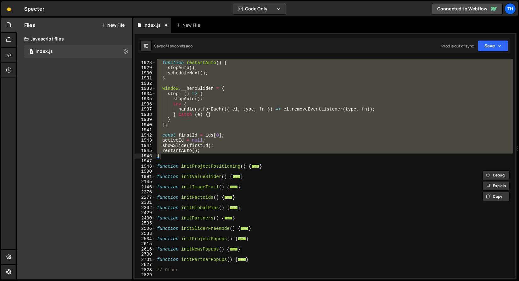
scroll to position [1281, 0]
click at [482, 47] on button "Save" at bounding box center [492, 45] width 30 height 11
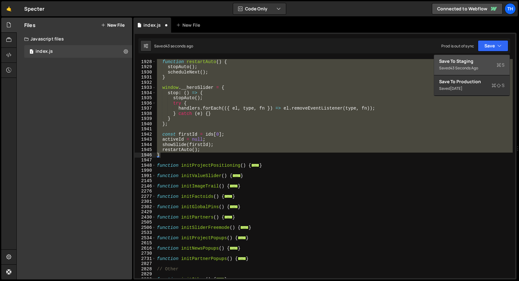
click at [466, 59] on div "Save to Staging S" at bounding box center [471, 61] width 65 height 6
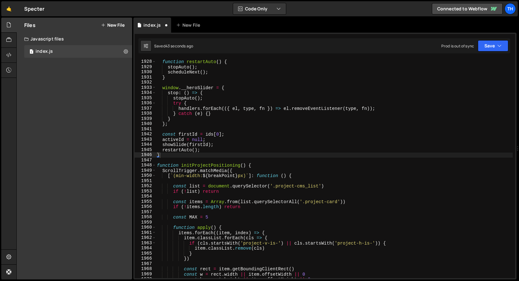
scroll to position [6472, 0]
click at [153, 166] on span at bounding box center [153, 165] width 3 height 5
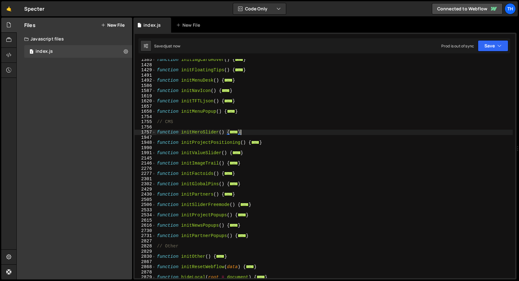
scroll to position [315, 0]
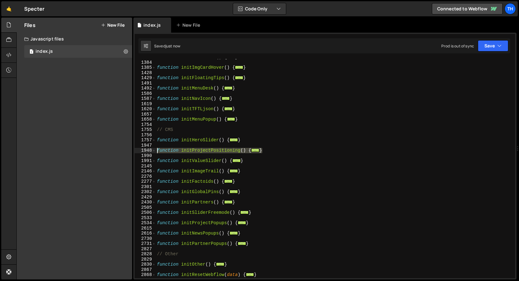
drag, startPoint x: 272, startPoint y: 150, endPoint x: 145, endPoint y: 149, distance: 127.3
click at [145, 149] on div "} 1313 1384 1385 1428 1429 1491 1492 1586 1587 1619 1620 1657 1658 1754 1755 17…" at bounding box center [325, 168] width 380 height 219
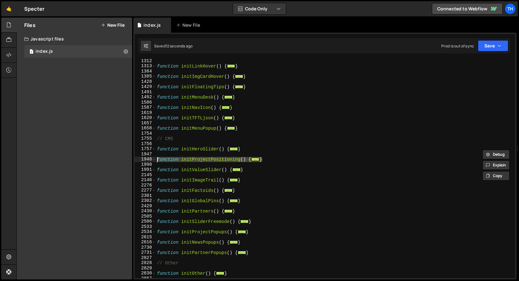
scroll to position [309, 0]
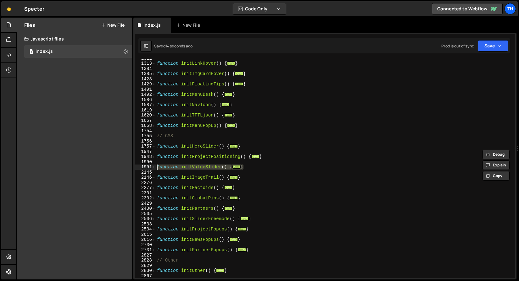
drag, startPoint x: 258, startPoint y: 165, endPoint x: 136, endPoint y: 168, distance: 122.3
click at [136, 168] on div "function initProjectPositioning() { ScrollTrigger.matchMedia({ 1312 1313 1384 1…" at bounding box center [325, 168] width 380 height 219
paste textarea "}"
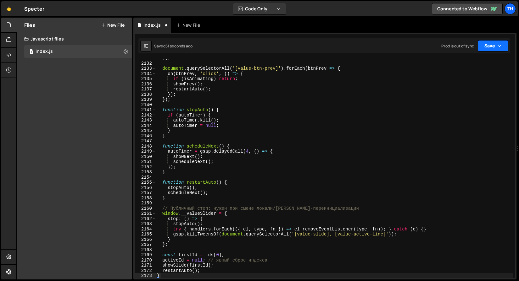
click at [500, 44] on icon "button" at bounding box center [499, 46] width 4 height 6
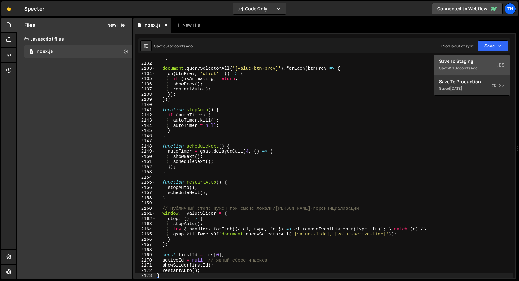
click at [472, 63] on div "Save to Staging S" at bounding box center [471, 61] width 65 height 6
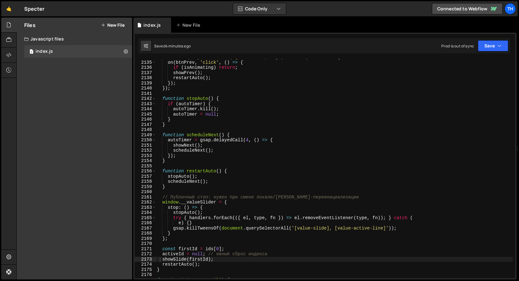
scroll to position [7107, 0]
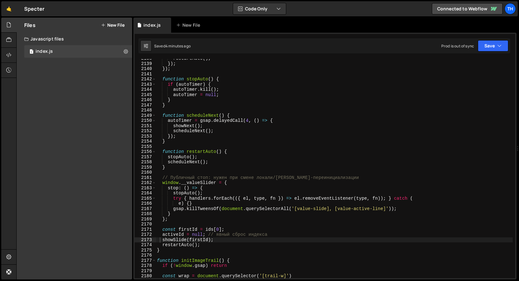
type textarea "// Публичный стоп: нужен при смене локали/[PERSON_NAME]-переинициализации"
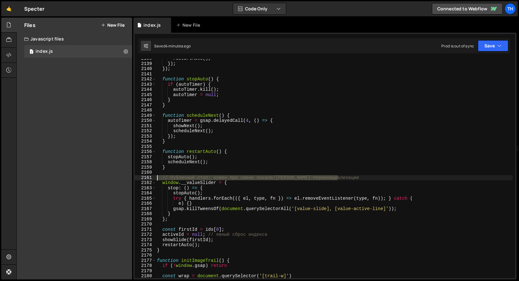
drag, startPoint x: 352, startPoint y: 177, endPoint x: 131, endPoint y: 177, distance: 220.6
click at [131, 177] on div "Files New File Javascript files 1 index.js 0 CSS files Copy share link Edit Fil…" at bounding box center [267, 149] width 502 height 262
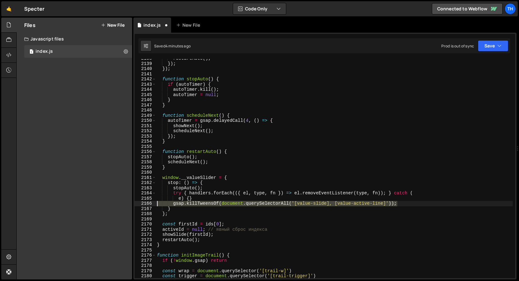
drag, startPoint x: 424, startPoint y: 203, endPoint x: 99, endPoint y: 205, distance: 324.7
click at [99, 205] on div "Files New File Javascript files 1 index.js 0 CSS files Copy share link Edit Fil…" at bounding box center [267, 149] width 502 height 262
type textarea "gsap.killTweensOf(document.querySelectorAll('[value-slide], [value-active-line]…"
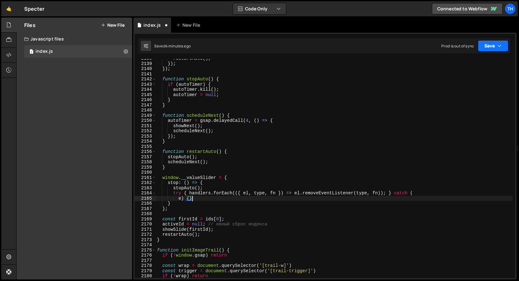
click at [491, 46] on button "Save" at bounding box center [492, 45] width 30 height 11
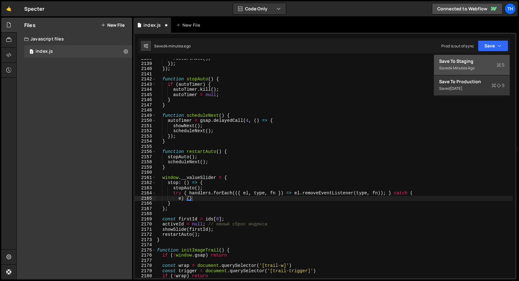
click at [472, 60] on div "Save to Staging S" at bounding box center [471, 61] width 65 height 6
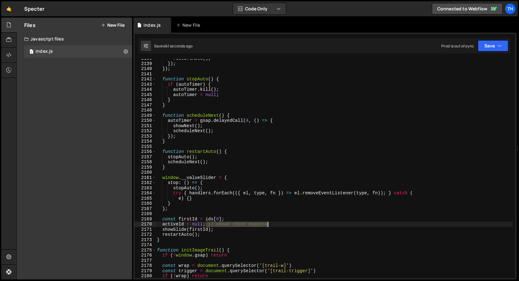
drag, startPoint x: 205, startPoint y: 223, endPoint x: 289, endPoint y: 224, distance: 83.6
click at [289, 224] on div "restartAuto ( ) ; }) ; }) ; function stopAuto ( ) { if ( autoTimer ) { autoTime…" at bounding box center [334, 171] width 357 height 230
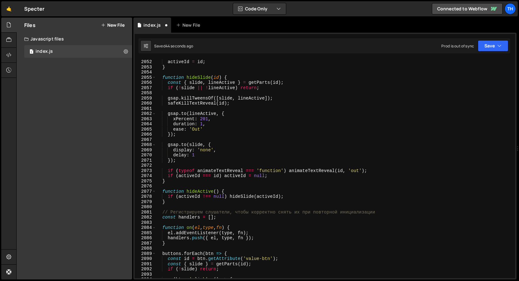
scroll to position [6814, 0]
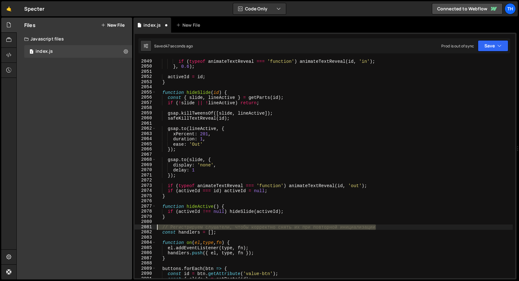
drag, startPoint x: 393, startPoint y: 227, endPoint x: 123, endPoint y: 228, distance: 270.3
click at [123, 228] on div "Files New File Javascript files 1 index.js 0 CSS files Copy share link Edit Fil…" at bounding box center [267, 149] width 502 height 262
type textarea "// Регистрируем слушатели, чтобы корректно снять их при повторной инициализации"
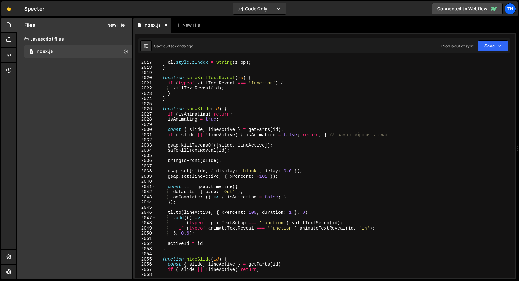
scroll to position [6694, 0]
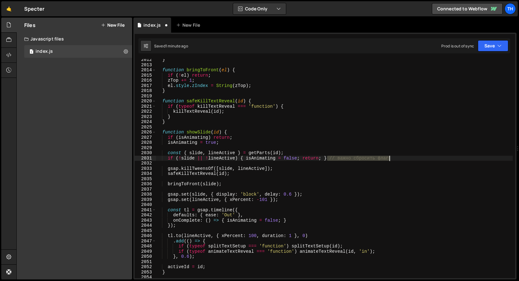
drag, startPoint x: 327, startPoint y: 157, endPoint x: 410, endPoint y: 157, distance: 82.7
click at [410, 157] on div "} function bringToFront ( el ) { if ( ! el ) return ; zTop += 1 ; el . style . …" at bounding box center [334, 172] width 357 height 230
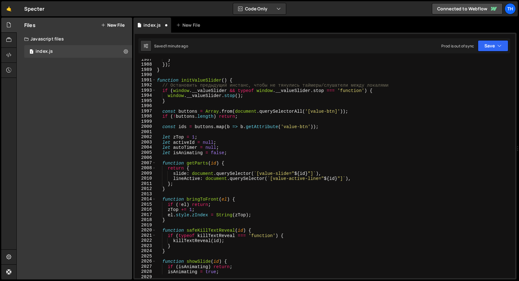
scroll to position [6610, 0]
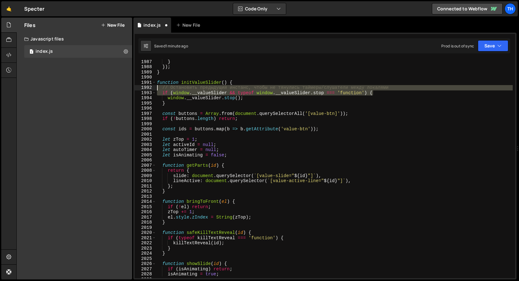
drag, startPoint x: 421, startPoint y: 91, endPoint x: 149, endPoint y: 88, distance: 272.5
click at [149, 88] on div "if (!slide || !lineActive) { isAnimating = false; return; } 1986 1987 1988 1989…" at bounding box center [325, 168] width 380 height 219
click at [288, 85] on div "}) } }) ; } function initValueSlider ( ) { // Остановить предыдущий инстанс, чт…" at bounding box center [334, 169] width 357 height 230
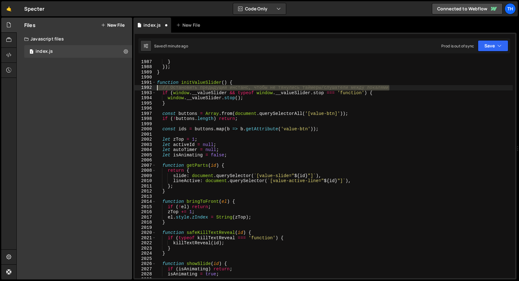
drag, startPoint x: 410, startPoint y: 88, endPoint x: 77, endPoint y: 90, distance: 333.2
click at [77, 90] on div "Files New File Javascript files 1 index.js 0 CSS files Copy share link Edit Fil…" at bounding box center [267, 149] width 502 height 262
type textarea "// Остановить предыдущий инстанс, чтобы не тянулись таймеры/слушатели между лок…"
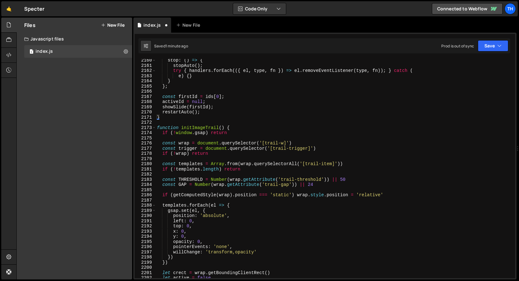
scroll to position [7192, 0]
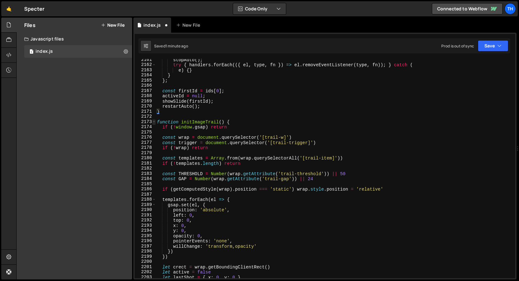
click at [155, 122] on span at bounding box center [153, 121] width 3 height 5
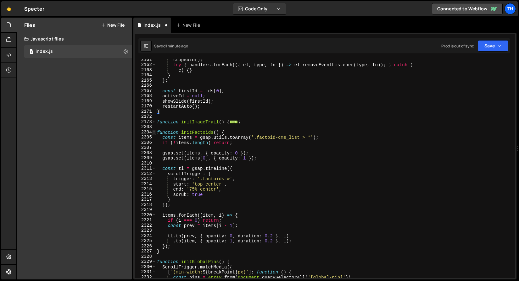
click at [154, 132] on span at bounding box center [153, 132] width 3 height 5
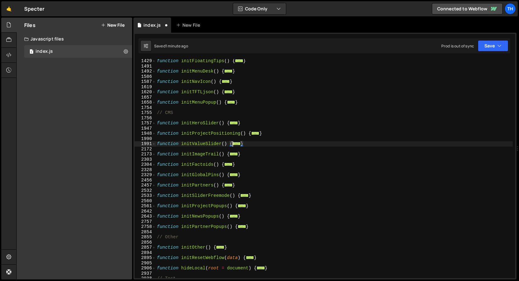
scroll to position [332, 0]
click at [103, 247] on div "Files New File Javascript files 1 index.js 0 CSS files Copy share link Edit Fil…" at bounding box center [74, 149] width 115 height 262
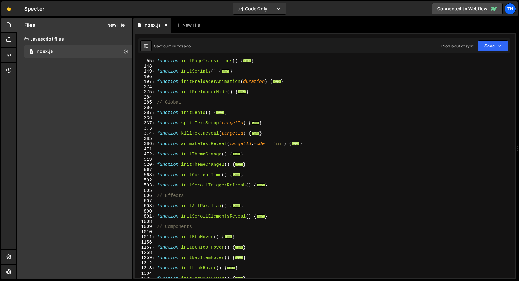
scroll to position [104, 0]
click at [153, 208] on span at bounding box center [153, 206] width 3 height 5
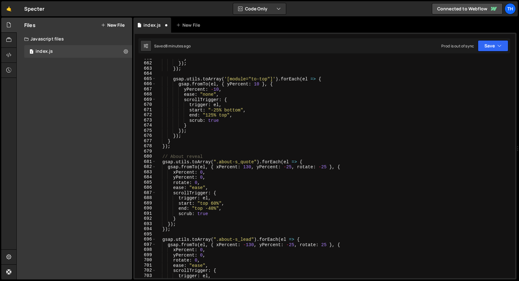
scroll to position [527, 0]
click at [209, 145] on div "} }) ; }) ; gsap . utils . toArray ( '[module="to-top"]' ) . forEach ( el => { …" at bounding box center [334, 171] width 357 height 230
type textarea "});"
click at [206, 150] on div "} }) ; }) ; gsap . utils . toArray ( '[module="to-top"]' ) . forEach ( el => { …" at bounding box center [334, 171] width 357 height 230
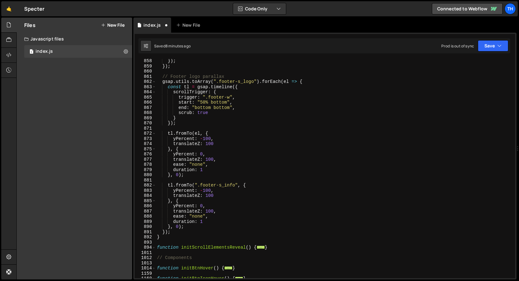
scroll to position [1544, 0]
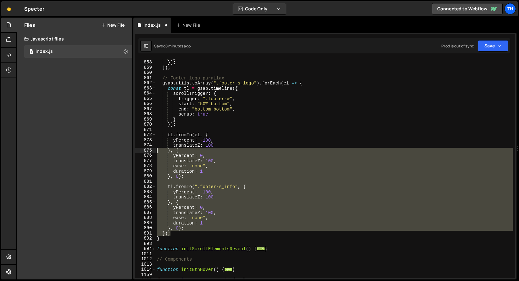
drag, startPoint x: 178, startPoint y: 233, endPoint x: 150, endPoint y: 151, distance: 86.3
click at [150, 151] on div "857 858 859 860 861 862 863 864 865 866 867 868 869 870 871 872 873 874 875 876…" at bounding box center [325, 168] width 380 height 219
type textarea "tl.fromTo(el, {"
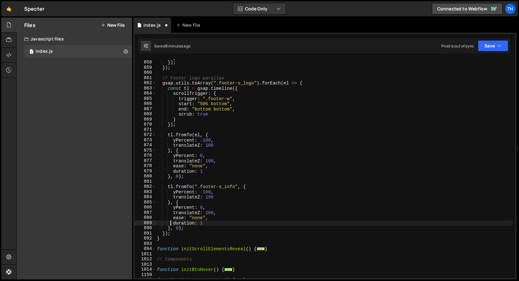
click at [171, 225] on div "} }) ; }) ; // Footer logo parallax gsap . utils . toArray ( ".footer-s_logo" )…" at bounding box center [334, 170] width 357 height 230
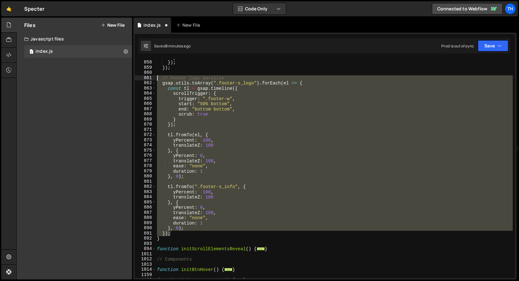
drag, startPoint x: 174, startPoint y: 235, endPoint x: 137, endPoint y: 78, distance: 162.0
click at [137, 78] on div "duration: 1 857 858 859 860 861 862 863 864 865 866 867 868 869 870 871 872 873…" at bounding box center [325, 168] width 380 height 219
type textarea "// Footer logo parallax gsap.utils.toArray(".footer-s_logo").forEach(el => {"
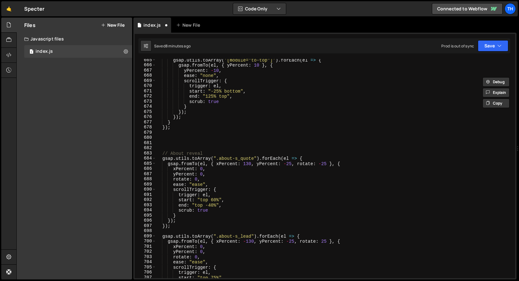
scroll to position [481, 0]
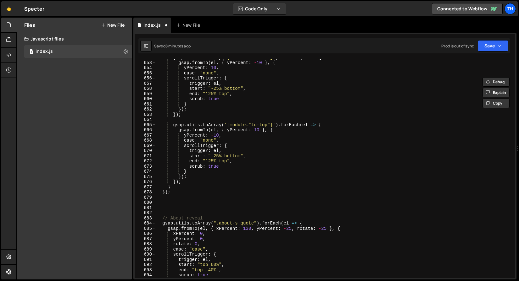
click at [173, 201] on div "gsap . utils . toArray ( '[module="to-bot"]' ) . forEach ( el => { gsap . fromT…" at bounding box center [334, 170] width 357 height 230
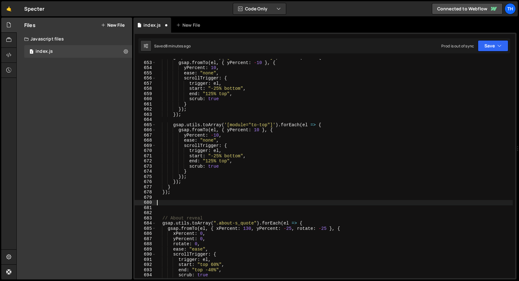
paste textarea "});"
type textarea "});"
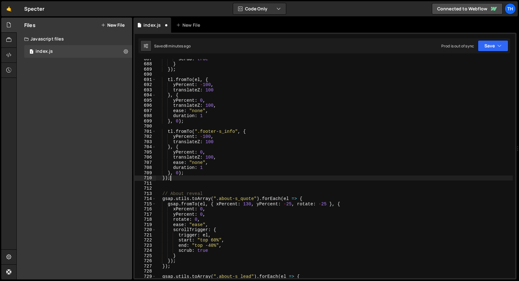
scroll to position [661, 0]
click at [176, 183] on div "scrub : true } }) ; tl . fromTo ( el , { yPercent : - 100 , translateZ : 100 } …" at bounding box center [334, 171] width 357 height 230
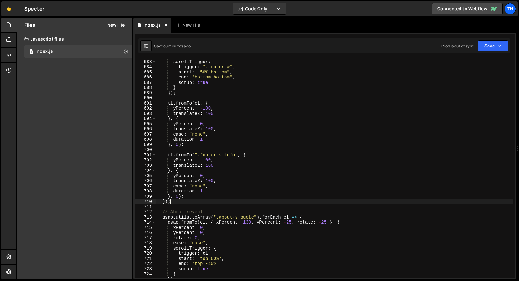
scroll to position [539, 0]
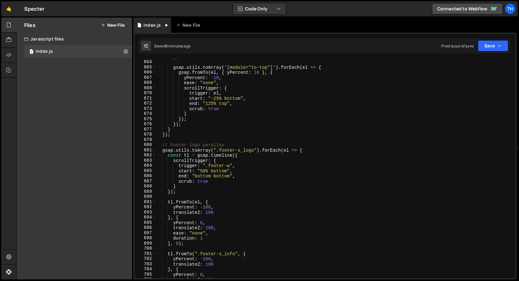
click at [180, 143] on div "}) ; gsap . utils . toArray ( '[module="to-top"]' ) . forEach ( el => { gsap . …" at bounding box center [334, 169] width 357 height 230
click at [181, 143] on div "}) ; gsap . utils . toArray ( '[module="to-top"]' ) . forEach ( el => { gsap . …" at bounding box center [334, 169] width 357 height 230
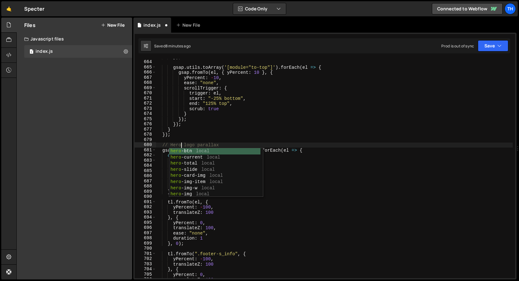
scroll to position [0, 2]
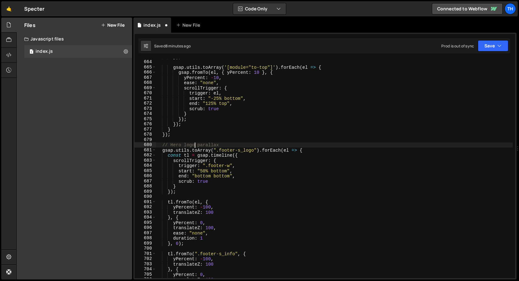
click at [194, 144] on div "}) ; gsap . utils . toArray ( '[module="to-top"]' ) . forEach ( el => { gsap . …" at bounding box center [334, 169] width 357 height 230
click at [189, 147] on div "}) ; gsap . utils . toArray ( '[module="to-top"]' ) . forEach ( el => { gsap . …" at bounding box center [334, 169] width 357 height 230
click at [201, 132] on div "}) ; gsap . utils . toArray ( '[module="to-top"]' ) . forEach ( el => { gsap . …" at bounding box center [334, 169] width 357 height 230
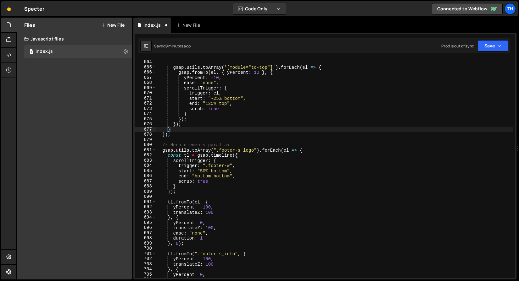
click at [103, 156] on div "Files New File Javascript files 1 index.js 0 CSS files Copy share link Edit Fil…" at bounding box center [74, 149] width 115 height 262
drag, startPoint x: 219, startPoint y: 149, endPoint x: 253, endPoint y: 149, distance: 33.3
click at [253, 149] on div "}) ; gsap . utils . toArray ( '[module="to-top"]' ) . forEach ( el => { gsap . …" at bounding box center [334, 169] width 357 height 230
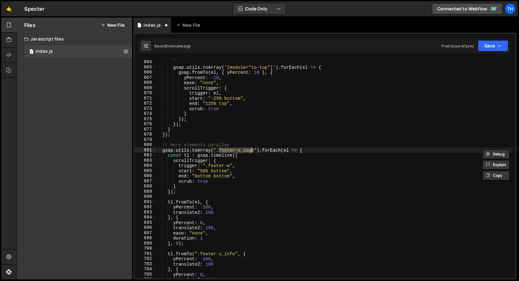
paste textarea "hero-s_desc"
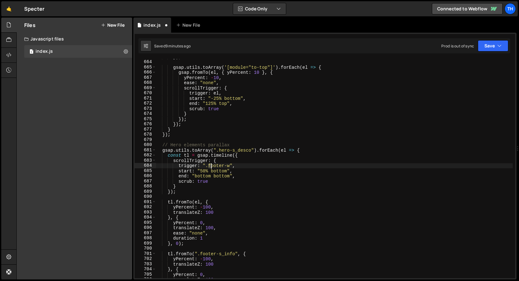
drag, startPoint x: 208, startPoint y: 165, endPoint x: 218, endPoint y: 165, distance: 9.4
click at [218, 165] on div "}) ; gsap . utils . toArray ( '[module="to-top"]' ) . forEach ( el => { gsap . …" at bounding box center [334, 169] width 357 height 230
click at [218, 165] on div "}) ; gsap . utils . toArray ( '[module="to-top"]' ) . forEach ( el => { gsap . …" at bounding box center [334, 168] width 357 height 219
click at [218, 165] on div "}) ; gsap . utils . toArray ( '[module="to-top"]' ) . forEach ( el => { gsap . …" at bounding box center [334, 169] width 357 height 230
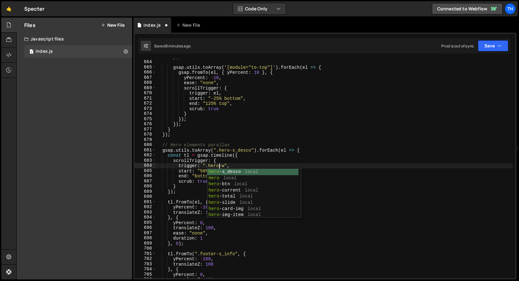
scroll to position [0, 4]
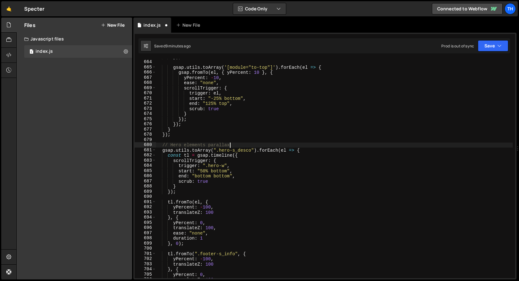
click at [238, 145] on div "}) ; gsap . utils . toArray ( '[module="to-top"]' ) . forEach ( el => { gsap . …" at bounding box center [334, 169] width 357 height 230
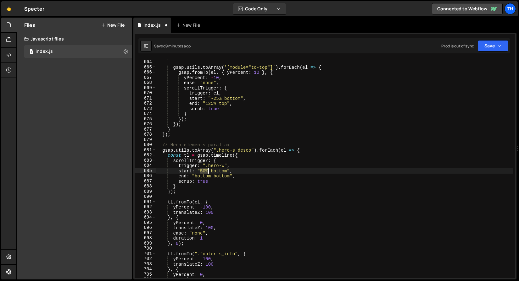
drag, startPoint x: 200, startPoint y: 171, endPoint x: 208, endPoint y: 171, distance: 8.2
click at [208, 171] on div "}) ; gsap . utils . toArray ( '[module="to-top"]' ) . forEach ( el => { gsap . …" at bounding box center [334, 169] width 357 height 230
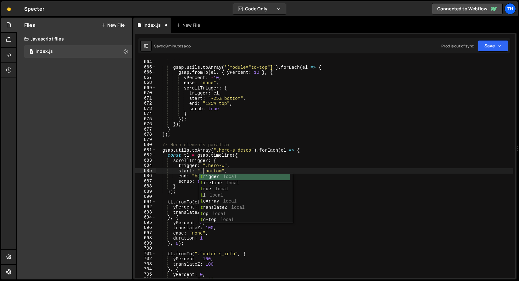
scroll to position [0, 3]
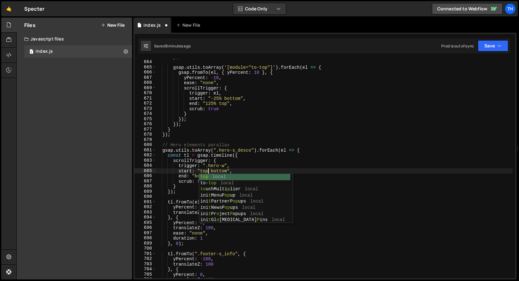
click at [218, 170] on div "}) ; gsap . utils . toArray ( '[module="to-top"]' ) . forEach ( el => { gsap . …" at bounding box center [334, 169] width 357 height 230
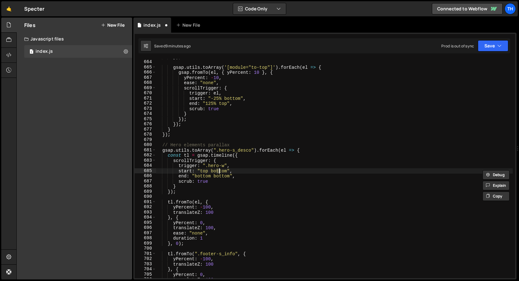
click at [218, 170] on div "}) ; gsap . utils . toArray ( '[module="to-top"]' ) . forEach ( el => { gsap . …" at bounding box center [334, 169] width 357 height 230
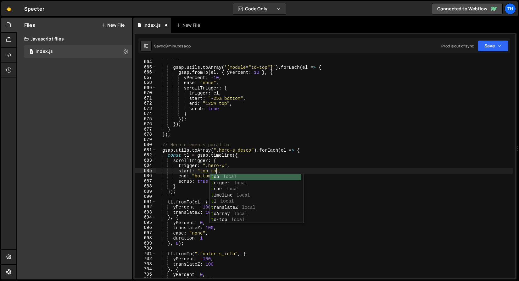
scroll to position [0, 4]
click at [233, 136] on div "}) ; gsap . utils . toArray ( '[module="to-top"]' ) . forEach ( el => { gsap . …" at bounding box center [334, 169] width 357 height 230
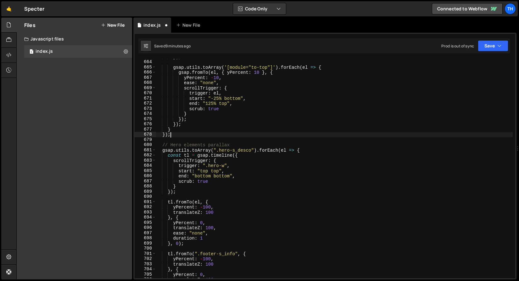
scroll to position [0, 1]
click at [206, 190] on div "}) ; gsap . utils . toArray ( '[module="to-top"]' ) . forEach ( el => { gsap . …" at bounding box center [334, 169] width 357 height 230
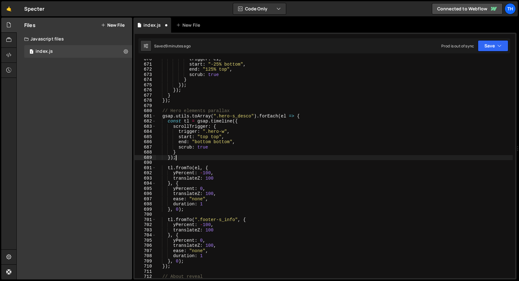
scroll to position [573, 0]
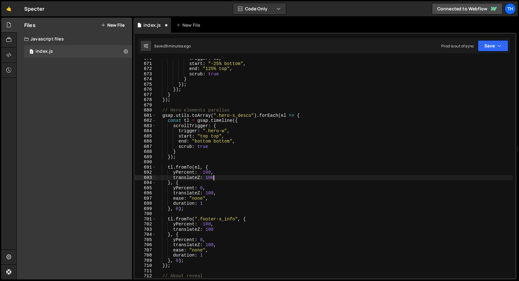
click at [221, 177] on div "trigger : el , start : "-25% bottom" , end : "125% top" , scrub : true } }) ; }…" at bounding box center [334, 171] width 357 height 230
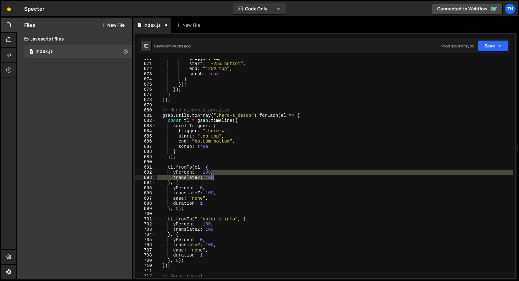
drag, startPoint x: 211, startPoint y: 172, endPoint x: 223, endPoint y: 176, distance: 13.4
click at [223, 176] on div "trigger : el , start : "-25% bottom" , end : "125% top" , scrub : true } }) ; }…" at bounding box center [334, 171] width 357 height 230
click at [201, 174] on div "trigger : el , start : "-25% bottom" , end : "125% top" , scrub : true } }) ; }…" at bounding box center [334, 171] width 357 height 230
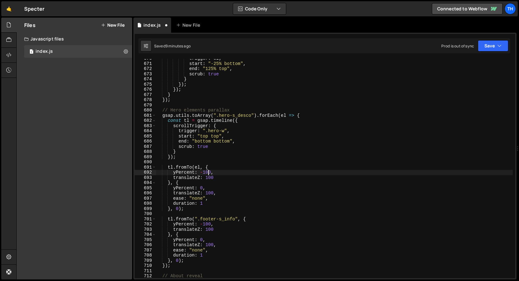
click at [210, 174] on div "trigger : el , start : "-25% bottom" , end : "125% top" , scrub : true } }) ; }…" at bounding box center [334, 171] width 357 height 230
click at [223, 176] on div "trigger : el , start : "-25% bottom" , end : "125% top" , scrub : true } }) ; }…" at bounding box center [334, 171] width 357 height 230
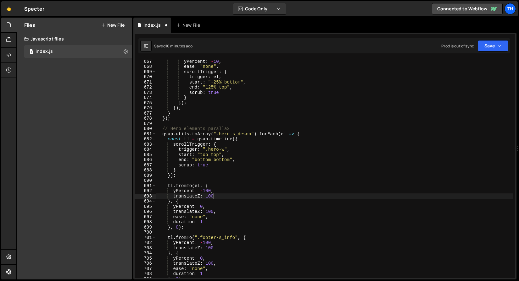
scroll to position [555, 0]
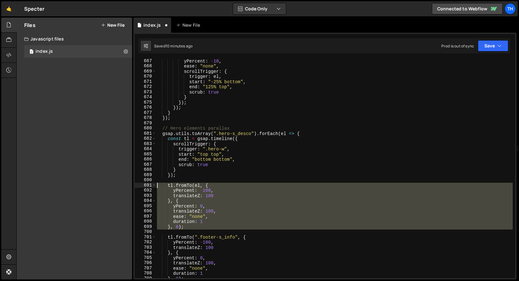
drag, startPoint x: 189, startPoint y: 230, endPoint x: 138, endPoint y: 187, distance: 66.3
click at [138, 187] on div "translateZ: 100 667 668 669 670 671 672 673 674 675 676 677 678 679 680 681 682…" at bounding box center [325, 168] width 380 height 219
click at [188, 192] on div "yPercent : - 10 , ease : "none" , scrollTrigger : { trigger : el , start : "-25…" at bounding box center [334, 173] width 357 height 230
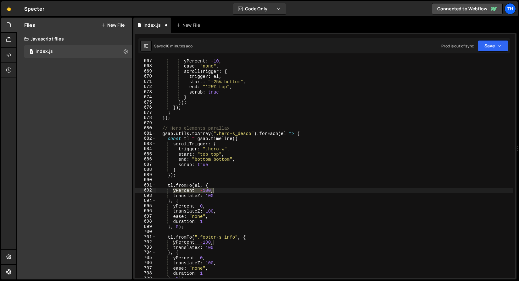
drag, startPoint x: 173, startPoint y: 191, endPoint x: 217, endPoint y: 191, distance: 43.4
click at [217, 191] on div "yPercent : - 10 , ease : "none" , scrollTrigger : { trigger : el , start : "-25…" at bounding box center [334, 173] width 357 height 230
paste textarea ": "-5em""
click at [185, 191] on div "yPercent : - 10 , ease : "none" , scrollTrigger : { trigger : el , start : "-25…" at bounding box center [334, 173] width 357 height 230
drag, startPoint x: 190, startPoint y: 191, endPoint x: 184, endPoint y: 191, distance: 5.3
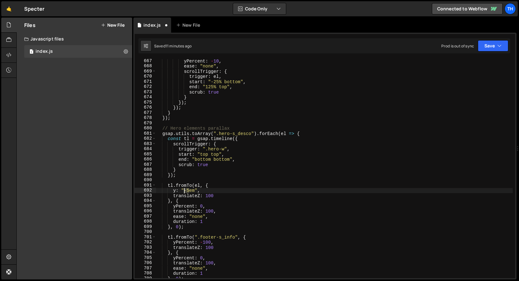
click at [184, 191] on div "yPercent : - 10 , ease : "none" , scrollTrigger : { trigger : el , start : "-25…" at bounding box center [334, 173] width 357 height 230
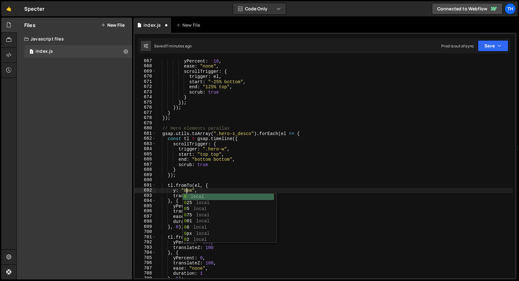
click at [239, 173] on div "yPercent : - 10 , ease : "none" , scrollTrigger : { trigger : el , start : "-25…" at bounding box center [334, 173] width 357 height 230
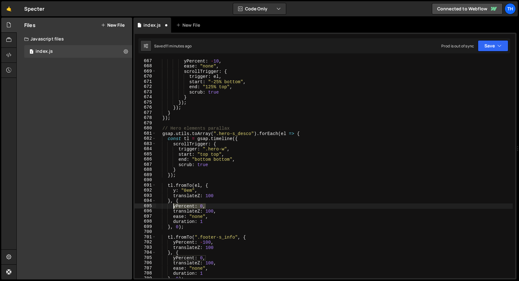
drag, startPoint x: 210, startPoint y: 205, endPoint x: 173, endPoint y: 205, distance: 37.1
click at [173, 205] on div "yPercent : - 10 , ease : "none" , scrollTrigger : { trigger : el , start : "-25…" at bounding box center [334, 173] width 357 height 230
paste textarea ": "-5em""
click at [186, 206] on div "yPercent : - 10 , ease : "none" , scrollTrigger : { trigger : el , start : "-25…" at bounding box center [334, 173] width 357 height 230
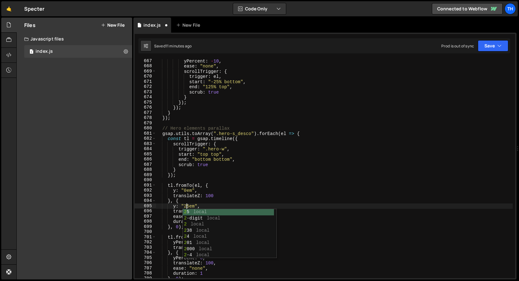
scroll to position [0, 2]
click at [227, 194] on div "yPercent : - 10 , ease : "none" , scrollTrigger : { trigger : el , start : "-25…" at bounding box center [334, 173] width 357 height 230
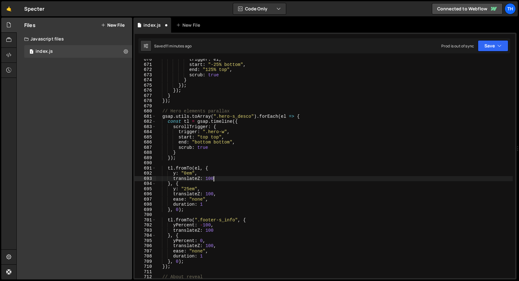
scroll to position [619, 0]
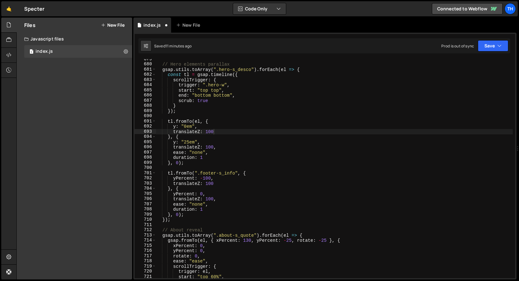
click at [105, 149] on div "Files New File Javascript files 1 index.js 0 CSS files Copy share link Edit Fil…" at bounding box center [74, 149] width 115 height 262
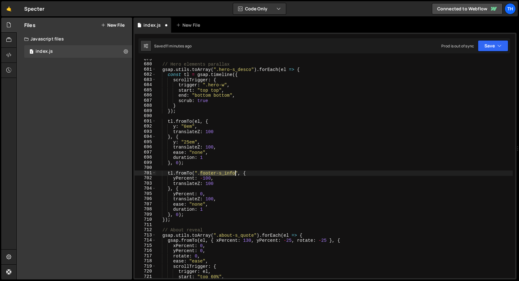
drag, startPoint x: 200, startPoint y: 173, endPoint x: 234, endPoint y: 171, distance: 35.0
click at [234, 171] on div "// Hero elements parallax gsap . utils . toArray ( ".hero-s_desco" ) . forEach …" at bounding box center [334, 172] width 357 height 230
paste textarea "hero-s_slider_pagination"
click at [215, 183] on div "// Hero elements parallax gsap . utils . toArray ( ".hero-s_desco" ) . forEach …" at bounding box center [334, 172] width 357 height 230
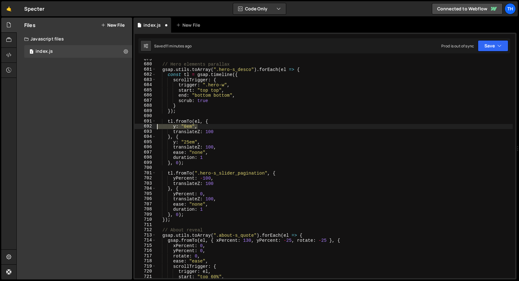
drag, startPoint x: 202, startPoint y: 127, endPoint x: 151, endPoint y: 129, distance: 50.3
click at [151, 129] on div "translateZ: 100 679 680 681 682 683 684 685 686 687 688 689 690 691 692 693 694…" at bounding box center [325, 168] width 380 height 219
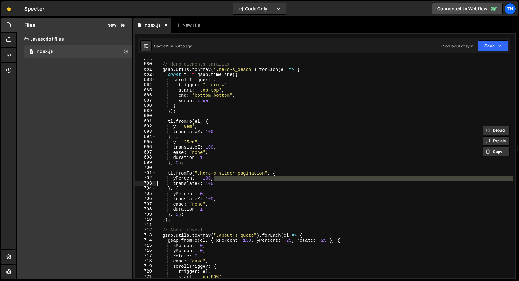
drag, startPoint x: 223, startPoint y: 177, endPoint x: 126, endPoint y: 183, distance: 97.3
click at [126, 183] on div "Files New File Javascript files 1 index.js 0 CSS files Copy share link Edit Fil…" at bounding box center [267, 149] width 502 height 262
click at [196, 178] on div "// Hero elements parallax gsap . utils . toArray ( ".hero-s_desco" ) . forEach …" at bounding box center [334, 172] width 357 height 230
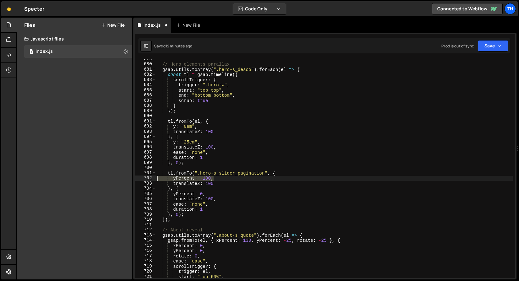
drag, startPoint x: 225, startPoint y: 176, endPoint x: 149, endPoint y: 179, distance: 76.1
click at [149, 179] on div "yPercent: -100, 679 680 681 682 683 684 685 686 687 688 689 690 691 692 693 694…" at bounding box center [325, 168] width 380 height 219
paste textarea ": "0em""
drag, startPoint x: 212, startPoint y: 195, endPoint x: 133, endPoint y: 194, distance: 79.5
click at [133, 194] on div "1 Type cmd + s to save your Javascript file. הההההההההההההההההההההההההההההההההה…" at bounding box center [324, 156] width 383 height 247
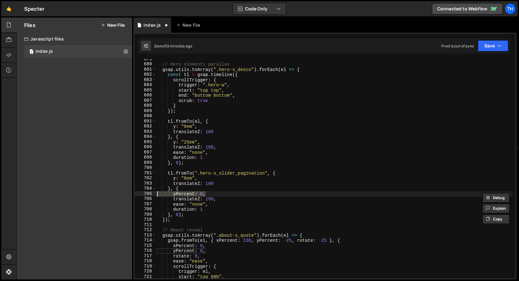
paste textarea ": "0em""
click at [187, 193] on div "// Hero elements parallax gsap . utils . toArray ( ".hero-s_desco" ) . forEach …" at bounding box center [334, 172] width 357 height 230
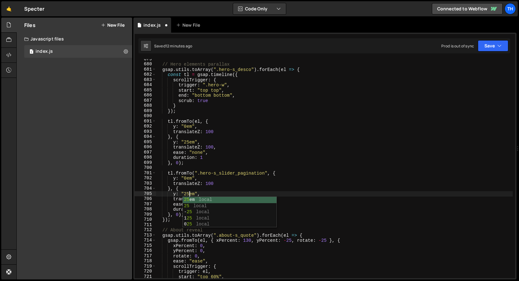
scroll to position [0, 2]
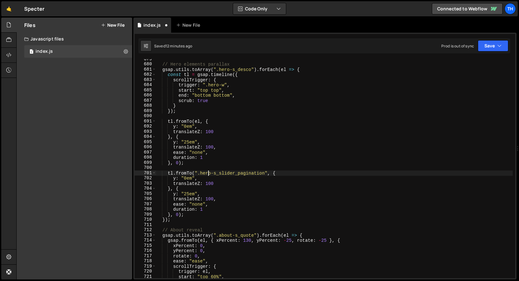
click at [207, 173] on div "// Hero elements parallax gsap . utils . toArray ( ".hero-s_desco" ) . forEach …" at bounding box center [334, 172] width 357 height 230
click at [497, 40] on button "Save" at bounding box center [492, 45] width 30 height 11
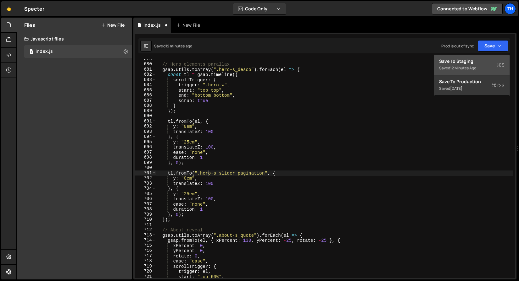
click at [479, 62] on div "Save to Staging S" at bounding box center [471, 61] width 65 height 6
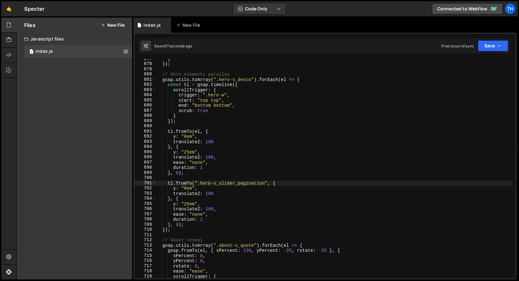
scroll to position [2232, 0]
click at [251, 80] on div "} }) ; // Hero elements parallax gsap . utils . toArray ( ".hero-s_desco" ) . f…" at bounding box center [334, 171] width 357 height 230
click at [498, 39] on div "Saved 22 seconds ago Prod is out of sync Upgrade to Edit Save Save to Staging S…" at bounding box center [323, 45] width 371 height 15
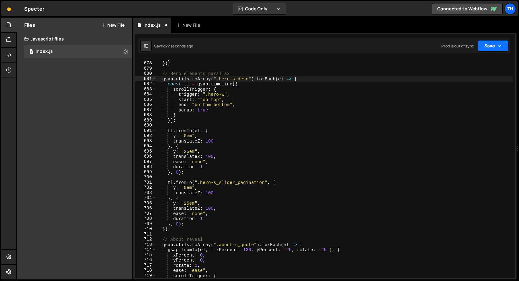
click at [494, 43] on button "Save" at bounding box center [492, 45] width 30 height 11
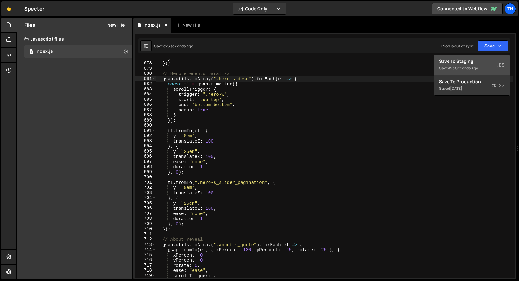
click at [474, 61] on div "Save to Staging S" at bounding box center [471, 61] width 65 height 6
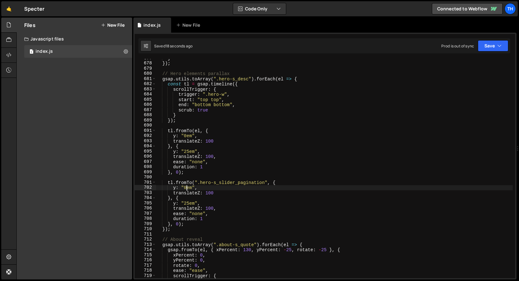
click at [187, 189] on div "} }) ; // Hero elements parallax gsap . utils . toArray ( ".hero-s_desc" ) . fo…" at bounding box center [334, 171] width 357 height 230
click at [208, 156] on div "} }) ; // Hero elements parallax gsap . utils . toArray ( ".hero-s_desc" ) . fo…" at bounding box center [334, 171] width 357 height 230
click at [188, 203] on div "} }) ; // Hero elements parallax gsap . utils . toArray ( ".hero-s_desc" ) . fo…" at bounding box center [334, 171] width 357 height 230
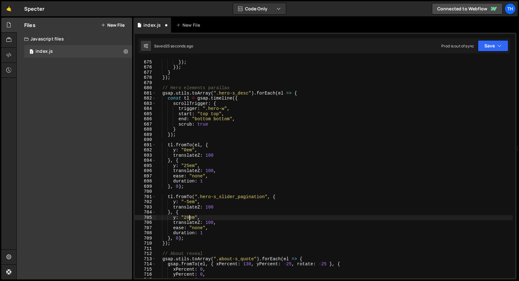
scroll to position [2222, 0]
click at [480, 45] on button "Save" at bounding box center [492, 45] width 30 height 11
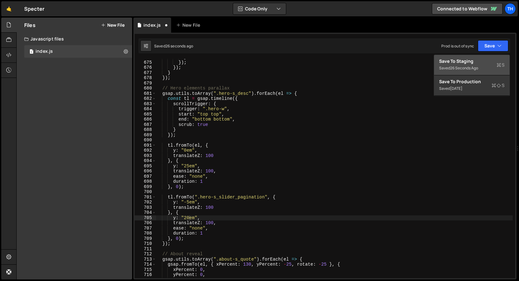
click at [454, 67] on div "26 seconds ago" at bounding box center [464, 67] width 28 height 5
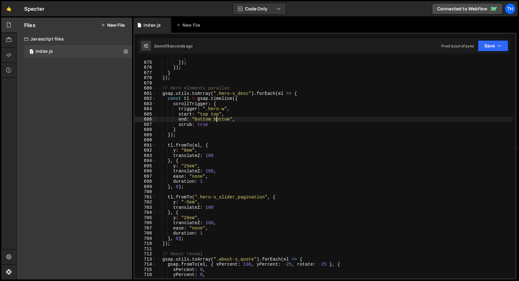
click at [216, 120] on div "} }) ; }) ; } }) ; // Hero elements parallax gsap . utils . toArray ( ".hero-s_…" at bounding box center [334, 170] width 357 height 230
click at [204, 119] on div "} }) ; }) ; } }) ; // Hero elements parallax gsap . utils . toArray ( ".hero-s_…" at bounding box center [334, 170] width 357 height 230
click at [226, 118] on div "} }) ; }) ; } }) ; // Hero elements parallax gsap . utils . toArray ( ".hero-s_…" at bounding box center [334, 170] width 357 height 230
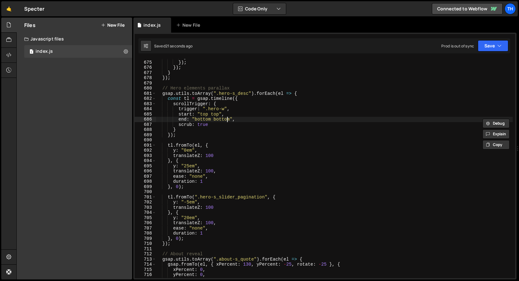
click at [226, 118] on div "} }) ; }) ; } }) ; // Hero elements parallax gsap . utils . toArray ( ".hero-s_…" at bounding box center [334, 170] width 357 height 230
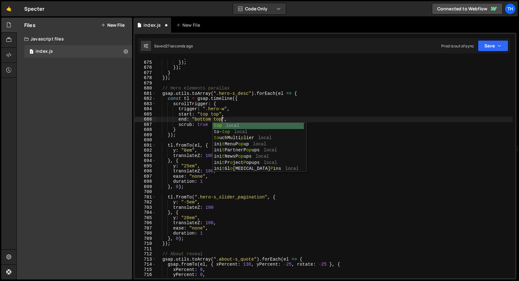
click at [485, 37] on div "1 Type cmd + s to save your Javascript file. הההההההההההההההההההההההההההההההההה…" at bounding box center [324, 156] width 383 height 247
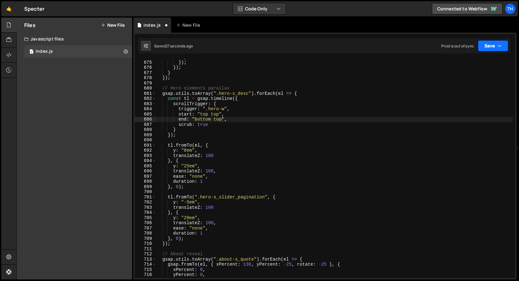
click at [484, 43] on button "Save" at bounding box center [492, 45] width 30 height 11
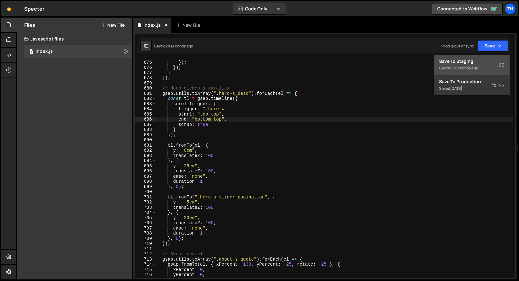
click at [466, 55] on button "Save to Staging S Saved 28 seconds ago" at bounding box center [471, 65] width 75 height 20
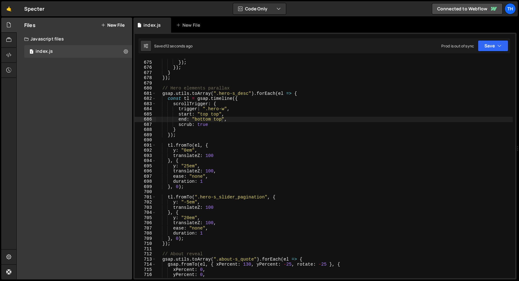
scroll to position [0, 3]
drag, startPoint x: 189, startPoint y: 167, endPoint x: 184, endPoint y: 166, distance: 4.4
click at [184, 166] on div "} }) ; }) ; } }) ; // Hero elements parallax gsap . utils . toArray ( ".hero-s_…" at bounding box center [334, 170] width 357 height 230
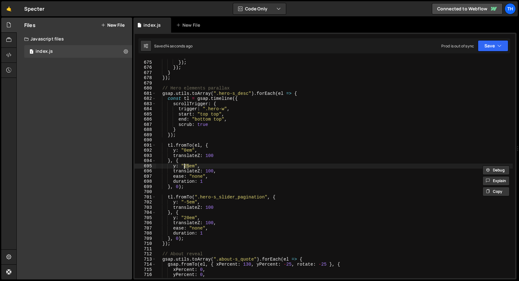
scroll to position [0, 2]
click at [485, 43] on button "Save" at bounding box center [492, 45] width 30 height 11
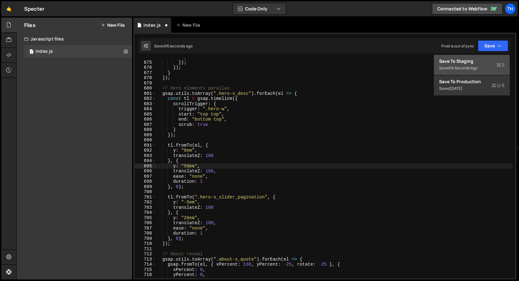
click at [476, 59] on div "Save to Staging S" at bounding box center [471, 61] width 65 height 6
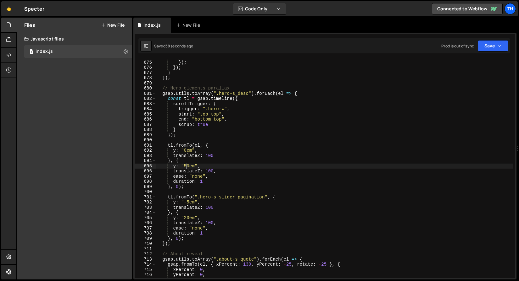
click at [186, 165] on div "} }) ; }) ; } }) ; // Hero elements parallax gsap . utils . toArray ( ".hero-s_…" at bounding box center [334, 170] width 357 height 230
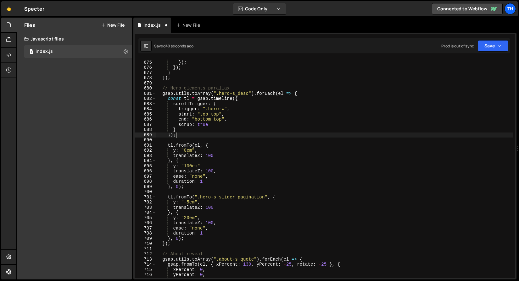
click at [213, 133] on div "} }) ; }) ; } }) ; // Hero elements parallax gsap . utils . toArray ( ".hero-s_…" at bounding box center [334, 170] width 357 height 230
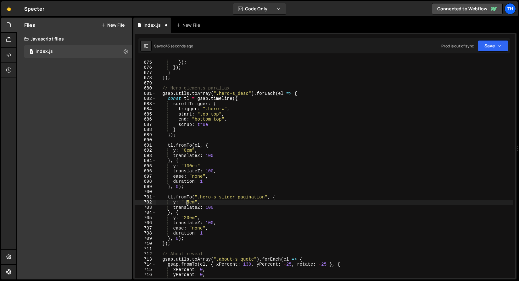
drag, startPoint x: 189, startPoint y: 202, endPoint x: 186, endPoint y: 202, distance: 3.5
click at [186, 202] on div "} }) ; }) ; } }) ; // Hero elements parallax gsap . utils . toArray ( ".hero-s_…" at bounding box center [334, 170] width 357 height 230
click at [165, 195] on div "} }) ; }) ; } }) ; // Hero elements parallax gsap . utils . toArray ( ".hero-s_…" at bounding box center [334, 170] width 357 height 230
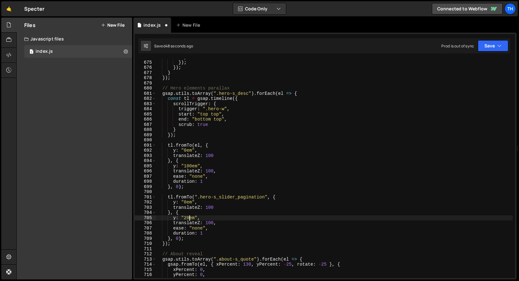
click at [189, 216] on div "} }) ; }) ; } }) ; // Hero elements parallax gsap . utils . toArray ( ".hero-s_…" at bounding box center [334, 170] width 357 height 230
click at [488, 52] on div "Saved 51 seconds ago Prod is out of sync Upgrade to Edit Save Save to Staging S…" at bounding box center [323, 45] width 371 height 15
click at [488, 49] on button "Save" at bounding box center [492, 45] width 30 height 11
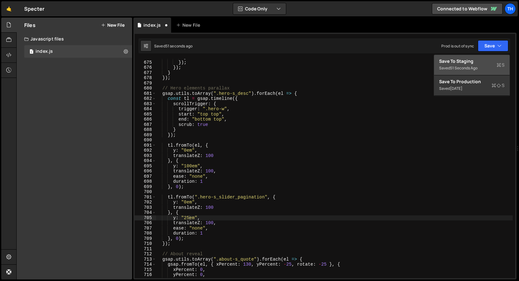
click at [479, 61] on div "Save to Staging S" at bounding box center [471, 61] width 65 height 6
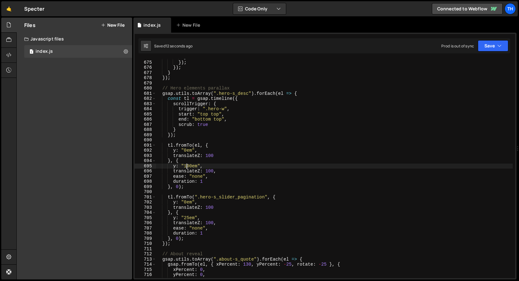
click at [188, 166] on div "} }) ; }) ; } }) ; // Hero elements parallax gsap . utils . toArray ( ".hero-s_…" at bounding box center [334, 170] width 357 height 230
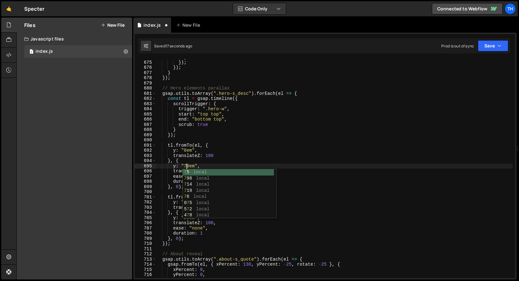
scroll to position [0, 2]
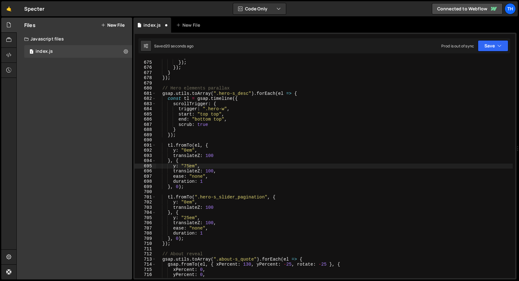
click at [510, 46] on div "1 Type cmd + s to save your Javascript file. הההההההההההההההההההההההההההההההההה…" at bounding box center [324, 156] width 383 height 247
click at [503, 47] on button "Save" at bounding box center [492, 45] width 30 height 11
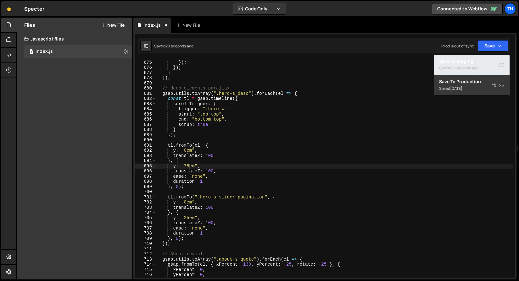
click at [478, 67] on div "20 seconds ago" at bounding box center [464, 67] width 28 height 5
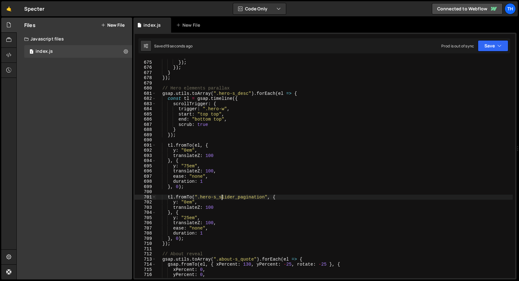
click at [222, 196] on div "} }) ; }) ; } }) ; // Hero elements parallax gsap . utils . toArray ( ".hero-s_…" at bounding box center [334, 170] width 357 height 230
click at [485, 48] on button "Save" at bounding box center [492, 45] width 30 height 11
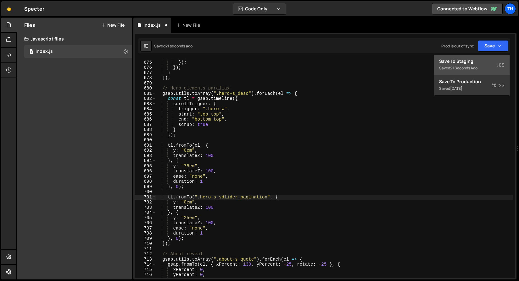
click at [471, 61] on div "Save to Staging S" at bounding box center [471, 61] width 65 height 6
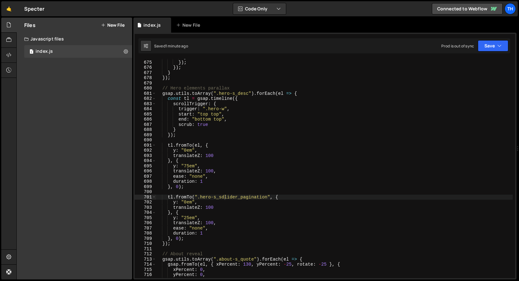
scroll to position [0, 2]
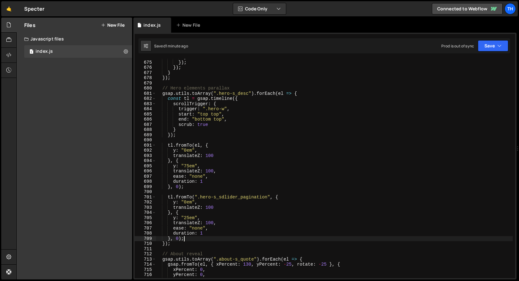
click at [193, 238] on div "} }) ; }) ; } }) ; // Hero elements parallax gsap . utils . toArray ( ".hero-s_…" at bounding box center [334, 170] width 357 height 230
click at [189, 165] on div "} }) ; }) ; } }) ; // Hero elements parallax gsap . utils . toArray ( ".hero-s_…" at bounding box center [334, 170] width 357 height 230
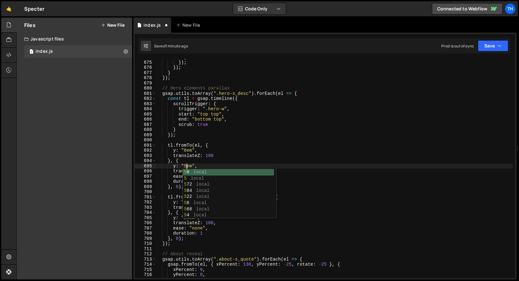
type textarea "y: "50em","
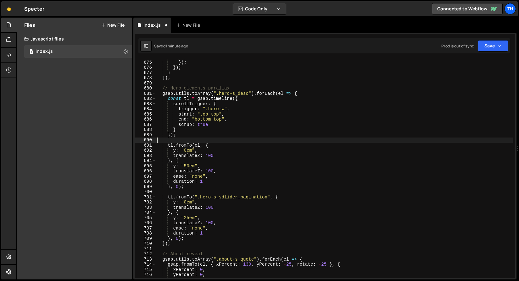
click at [208, 140] on div "} }) ; }) ; } }) ; // Hero elements parallax gsap . utils . toArray ( ".hero-s_…" at bounding box center [334, 170] width 357 height 230
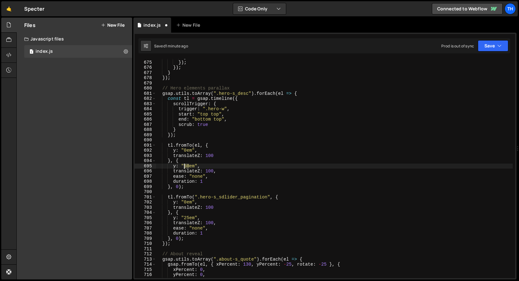
drag, startPoint x: 189, startPoint y: 166, endPoint x: 184, endPoint y: 165, distance: 5.0
click at [184, 165] on div "} }) ; }) ; } }) ; // Hero elements parallax gsap . utils . toArray ( ".hero-s_…" at bounding box center [334, 170] width 357 height 230
click at [503, 38] on div "Saved 1 minute ago Prod is out of sync Upgrade to Edit Save Save to Staging S S…" at bounding box center [323, 45] width 371 height 15
click at [498, 44] on icon "button" at bounding box center [499, 46] width 4 height 6
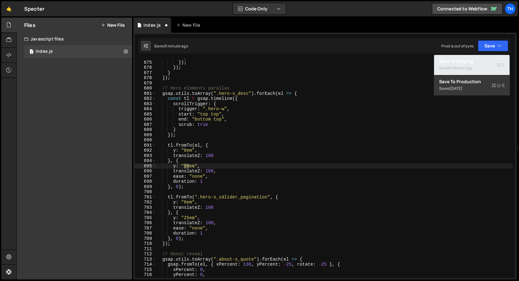
drag, startPoint x: 468, startPoint y: 65, endPoint x: 471, endPoint y: 60, distance: 6.3
click at [468, 65] on div "1 minute ago" at bounding box center [461, 67] width 22 height 5
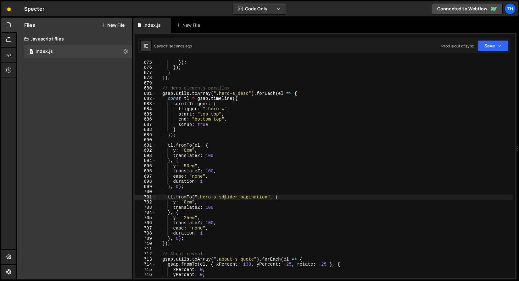
click at [224, 196] on div "} }) ; }) ; } }) ; // Hero elements parallax gsap . utils . toArray ( ".hero-s_…" at bounding box center [334, 170] width 357 height 230
click at [190, 204] on div "} }) ; }) ; } }) ; // Hero elements parallax gsap . utils . toArray ( ".hero-s_…" at bounding box center [334, 170] width 357 height 230
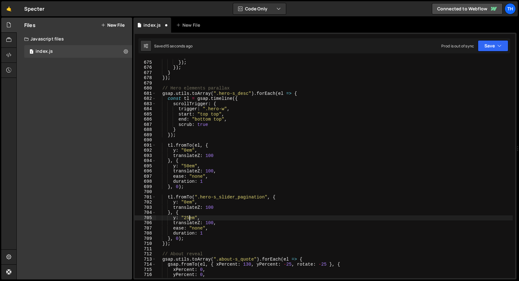
click at [190, 218] on div "} }) ; }) ; } }) ; // Hero elements parallax gsap . utils . toArray ( ".hero-s_…" at bounding box center [334, 170] width 357 height 230
drag, startPoint x: 197, startPoint y: 216, endPoint x: 199, endPoint y: 141, distance: 74.8
click at [199, 141] on div "} }) ; }) ; } }) ; // Hero elements parallax gsap . utils . toArray ( ".hero-s_…" at bounding box center [334, 170] width 357 height 230
type textarea "tl.fromTo(el, {"
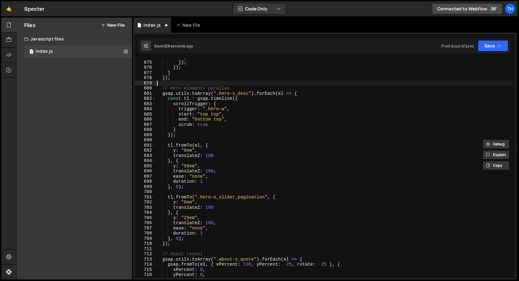
click at [207, 81] on div "} }) ; }) ; } }) ; // Hero elements parallax gsap . utils . toArray ( ".hero-s_…" at bounding box center [334, 170] width 357 height 230
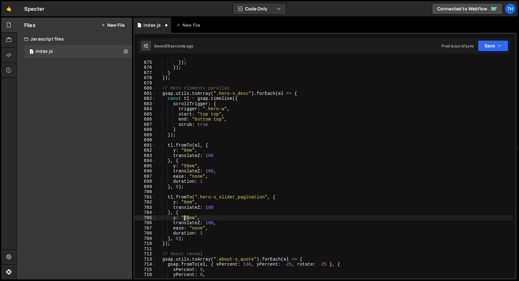
drag, startPoint x: 190, startPoint y: 218, endPoint x: 184, endPoint y: 217, distance: 6.1
click at [184, 217] on div "} }) ; }) ; } }) ; // Hero elements parallax gsap . utils . toArray ( ".hero-s_…" at bounding box center [334, 170] width 357 height 230
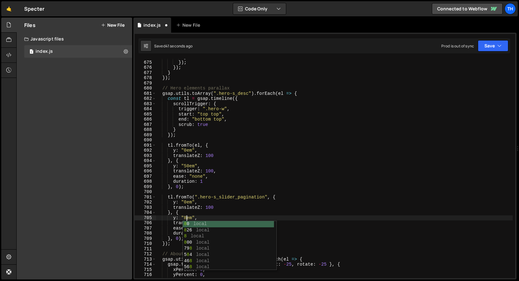
scroll to position [0, 2]
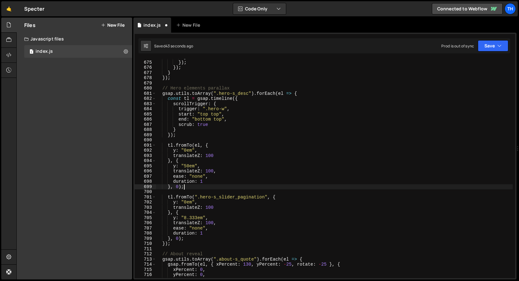
click at [232, 189] on div "} }) ; }) ; } }) ; // Hero elements parallax gsap . utils . toArray ( ".hero-s_…" at bounding box center [334, 170] width 357 height 230
click at [475, 42] on div "Prod is out of sync Upgrade to Edit Save Save to Staging S Saved 45 seconds ago…" at bounding box center [474, 45] width 67 height 11
click at [476, 42] on div "Prod is out of sync Upgrade to Edit Save Save to Staging S Saved 45 seconds ago…" at bounding box center [474, 45] width 67 height 11
click at [478, 45] on button "Save" at bounding box center [492, 45] width 30 height 11
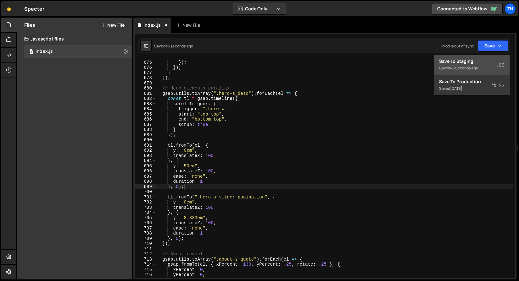
click at [468, 58] on div "Save to Staging S" at bounding box center [471, 61] width 65 height 6
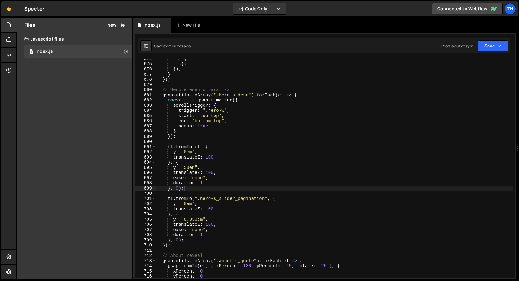
scroll to position [2220, 0]
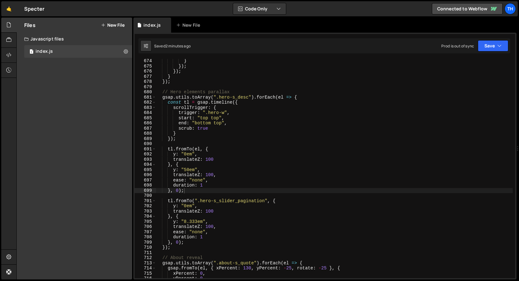
click at [205, 124] on div "} }) ; }) ; } }) ; // Hero elements parallax gsap . utils . toArray ( ".hero-s_…" at bounding box center [334, 173] width 357 height 230
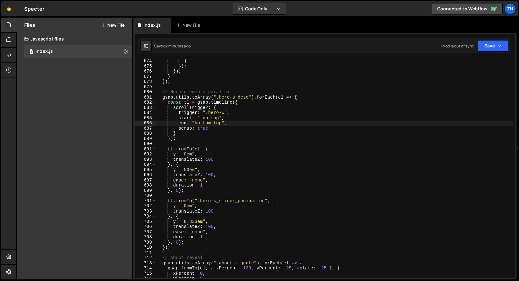
click at [205, 124] on div "} }) ; }) ; } }) ; // Hero elements parallax gsap . utils . toArray ( ".hero-s_…" at bounding box center [334, 173] width 357 height 230
click at [220, 123] on div "} }) ; }) ; } }) ; // Hero elements parallax gsap . utils . toArray ( ".hero-s_…" at bounding box center [334, 173] width 357 height 230
paste textarea "bottom"
click at [484, 49] on button "Save" at bounding box center [492, 45] width 30 height 11
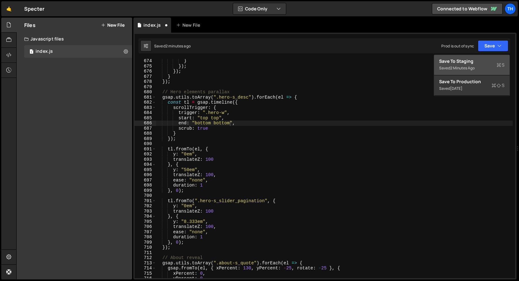
click at [478, 58] on button "Save to Staging S Saved 2 minutes ago" at bounding box center [471, 65] width 75 height 20
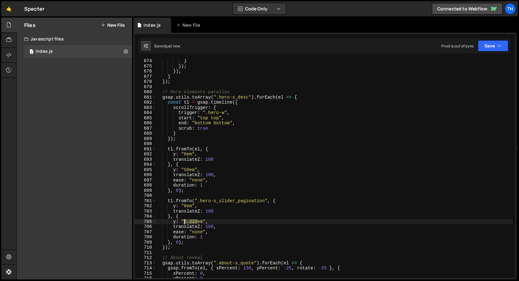
drag, startPoint x: 197, startPoint y: 221, endPoint x: 183, endPoint y: 222, distance: 13.5
click at [183, 222] on div "} }) ; }) ; } }) ; // Hero elements parallax gsap . utils . toArray ( ".hero-s_…" at bounding box center [334, 173] width 357 height 230
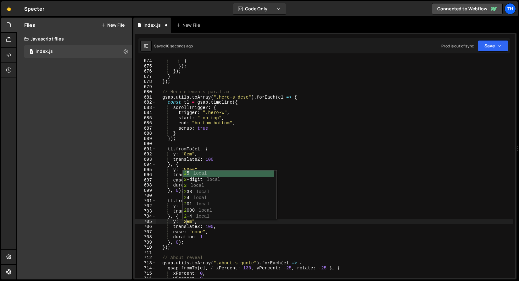
scroll to position [0, 2]
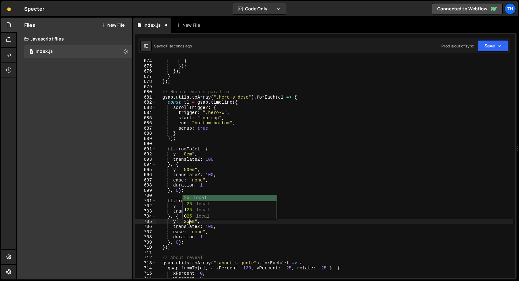
click at [284, 178] on div "} }) ; }) ; } }) ; // Hero elements parallax gsap . utils . toArray ( ".hero-s_…" at bounding box center [334, 173] width 357 height 230
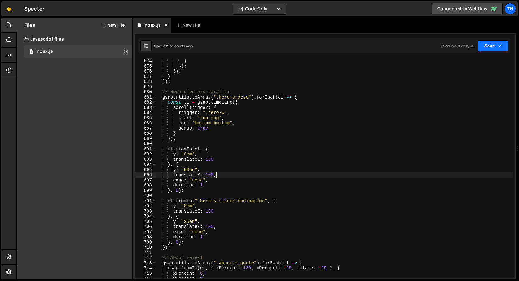
click at [491, 46] on button "Save" at bounding box center [492, 45] width 30 height 11
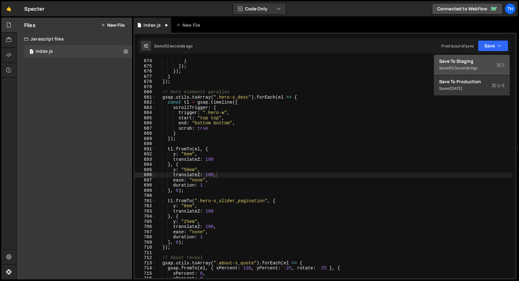
click at [471, 63] on div "Save to Staging S" at bounding box center [471, 61] width 65 height 6
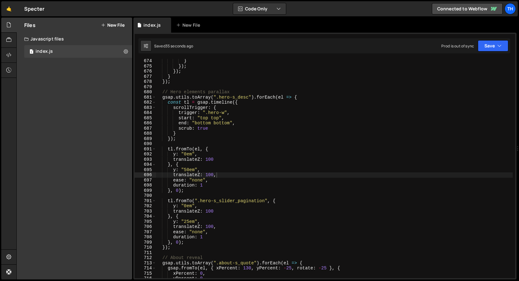
click at [186, 169] on div "} }) ; }) ; } }) ; // Hero elements parallax gsap . utils . toArray ( ".hero-s_…" at bounding box center [334, 173] width 357 height 230
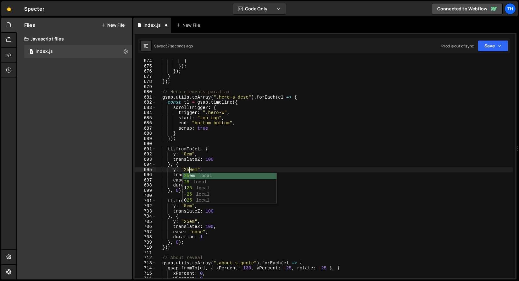
click at [192, 168] on div "} }) ; }) ; } }) ; // Hero elements parallax gsap . utils . toArray ( ".hero-s_…" at bounding box center [334, 173] width 357 height 230
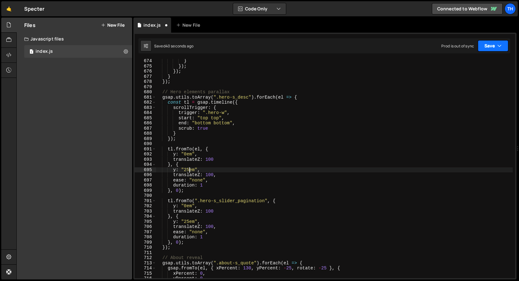
type textarea "y: "25em","
click at [503, 45] on button "Save" at bounding box center [492, 45] width 30 height 11
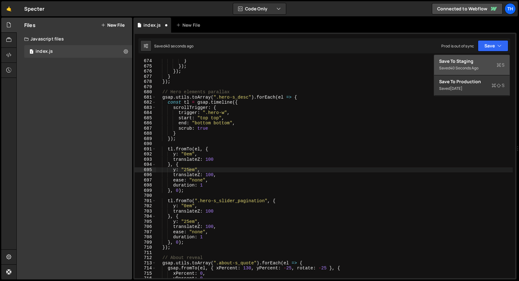
click at [483, 58] on button "Save to Staging S Saved 40 seconds ago" at bounding box center [471, 65] width 75 height 20
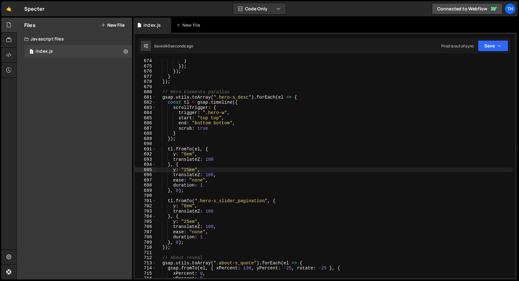
click at [87, 107] on div "Files New File Javascript files 1 index.js 0 CSS files Copy share link Edit Fil…" at bounding box center [74, 149] width 115 height 262
click at [190, 87] on div "} }) ; }) ; } }) ; // Hero elements parallax gsap . utils . toArray ( ".hero-s_…" at bounding box center [334, 173] width 357 height 230
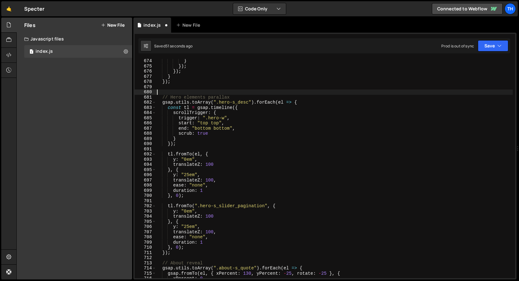
paste textarea "});"
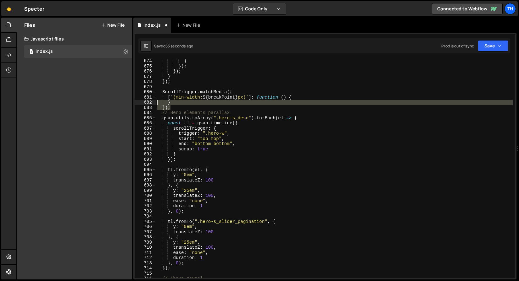
drag, startPoint x: 175, startPoint y: 108, endPoint x: 140, endPoint y: 104, distance: 36.1
click at [140, 104] on div "}); 674 675 676 677 678 679 680 681 682 683 684 685 686 687 688 689 690 691 692…" at bounding box center [325, 168] width 380 height 219
type textarea "} });"
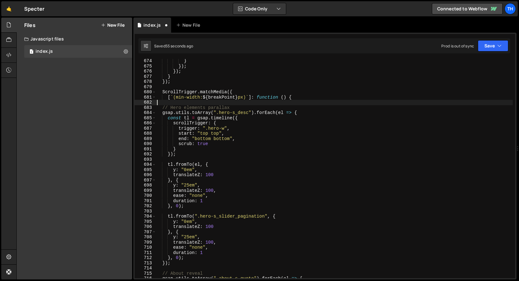
click at [167, 267] on div "} }) ; }) ; } }) ; ScrollTrigger . matchMedia ({ [ ` (min-width: ${ breakPoint …" at bounding box center [334, 173] width 357 height 230
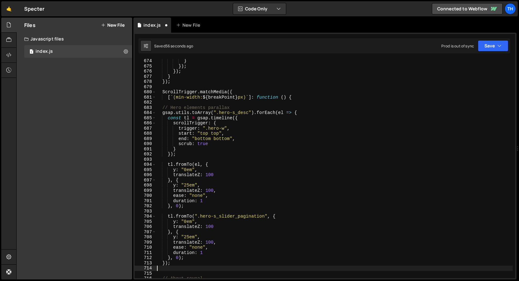
paste textarea "});"
type textarea "});"
click at [244, 103] on div "} }) ; }) ; } }) ; ScrollTrigger . matchMedia ({ [ ` (min-width: ${ breakPoint …" at bounding box center [334, 173] width 357 height 230
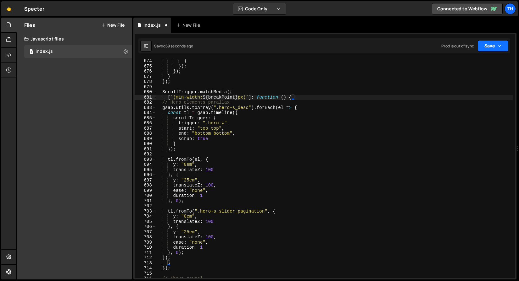
click at [484, 42] on button "Save" at bounding box center [492, 45] width 30 height 11
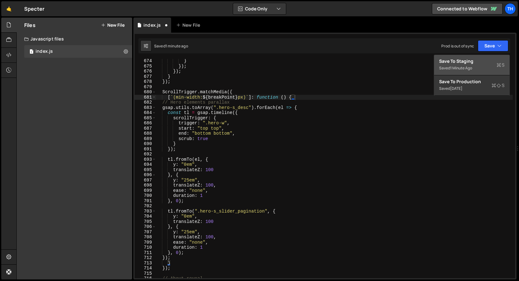
click at [464, 57] on button "Save to Staging S Saved 1 minute ago" at bounding box center [471, 65] width 75 height 20
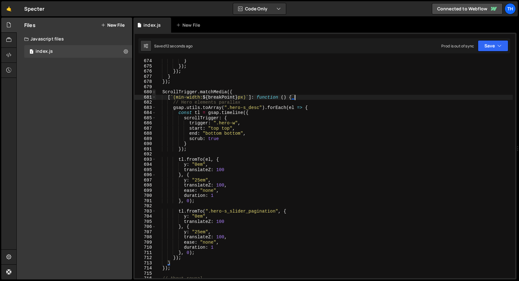
click at [155, 92] on span at bounding box center [153, 92] width 3 height 5
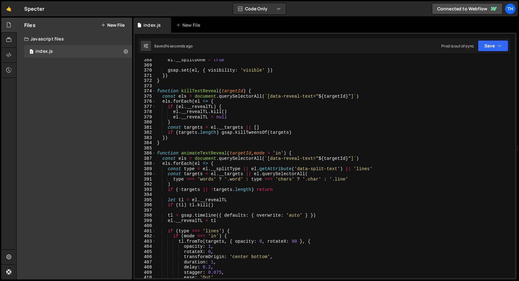
scroll to position [1331, 0]
click at [155, 153] on span at bounding box center [153, 153] width 3 height 5
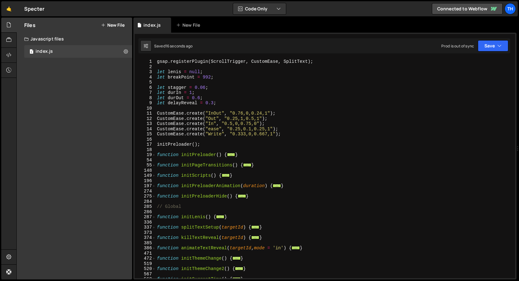
scroll to position [0, 0]
click at [194, 90] on div "gsap . registerPlugin ( ScrollTrigger , CustomEase , SplitText ) ; let [PERSON_…" at bounding box center [334, 174] width 357 height 230
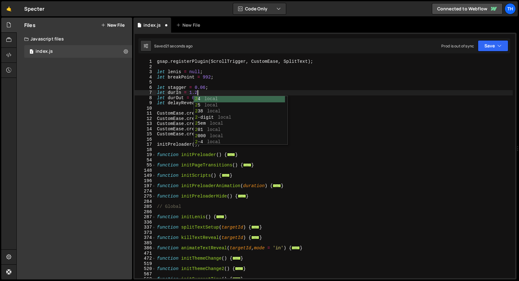
scroll to position [0, 3]
click at [427, 55] on div "1 Type cmd + s to save your Javascript file. הההההההההההההההההההההההההההההההההה…" at bounding box center [324, 156] width 383 height 247
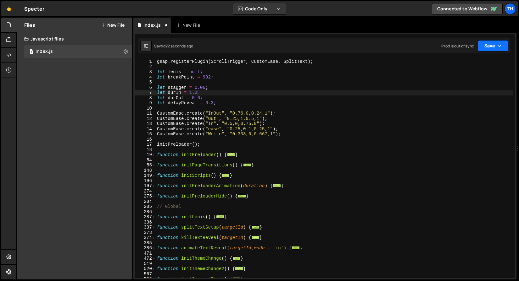
click at [500, 51] on button "Save" at bounding box center [492, 45] width 30 height 11
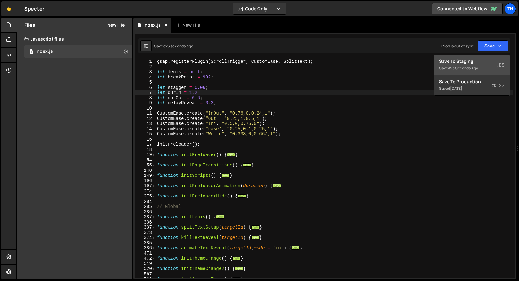
click at [490, 56] on button "Save to Staging S Saved 23 seconds ago" at bounding box center [471, 65] width 75 height 20
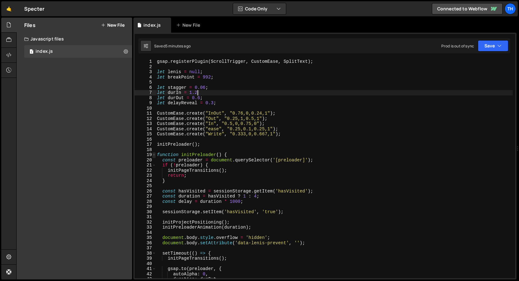
click at [155, 156] on span at bounding box center [153, 154] width 3 height 5
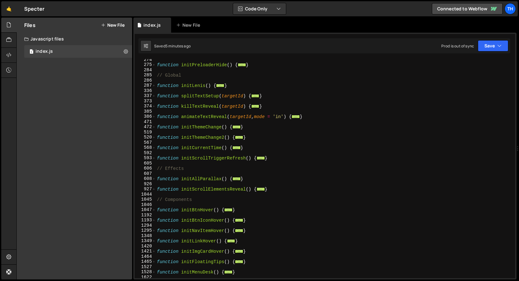
scroll to position [132, 0]
click at [154, 179] on span at bounding box center [153, 178] width 3 height 5
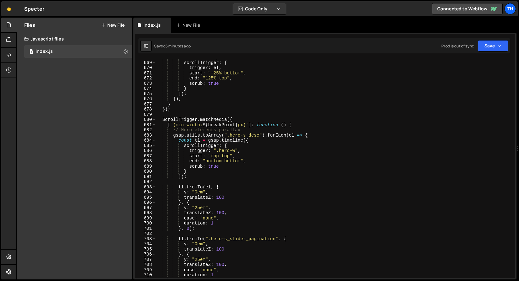
scroll to position [564, 0]
click at [215, 156] on div "ease : "none" , scrollTrigger : { trigger : el , start : "-25% bottom" , end : …" at bounding box center [334, 170] width 357 height 230
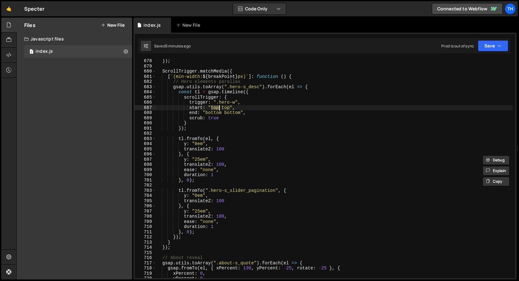
scroll to position [617, 0]
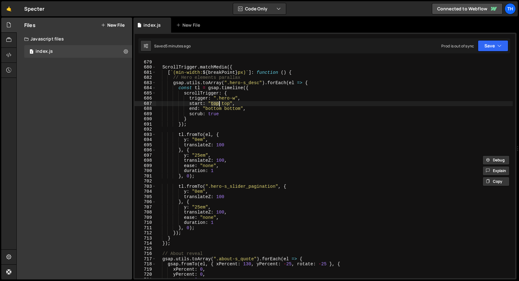
click at [209, 218] on div "}) ; ScrollTrigger . matchMedia ({ [ ` (min-width: ${ breakPoint } px) ` ] : fu…" at bounding box center [334, 169] width 357 height 230
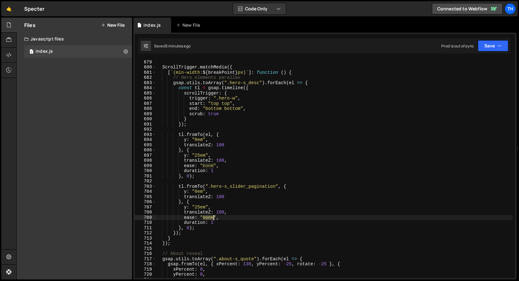
click at [209, 218] on div "}) ; ScrollTrigger . matchMedia ({ [ ` (min-width: ${ breakPoint } px) ` ] : fu…" at bounding box center [334, 169] width 357 height 230
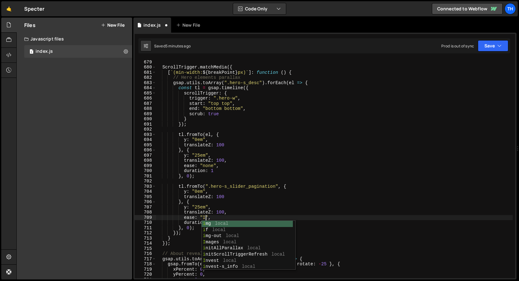
scroll to position [0, 3]
click at [257, 178] on div "}) ; ScrollTrigger . matchMedia ({ [ ` (min-width: ${ breakPoint } px) ` ] : fu…" at bounding box center [334, 169] width 357 height 230
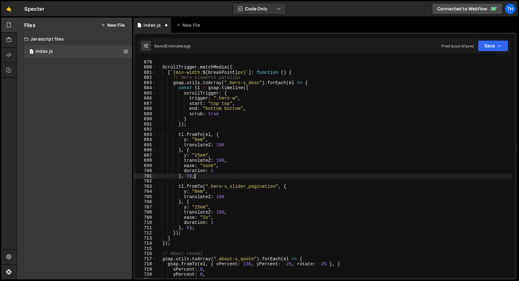
scroll to position [0, 2]
click at [494, 45] on button "Save" at bounding box center [492, 45] width 30 height 11
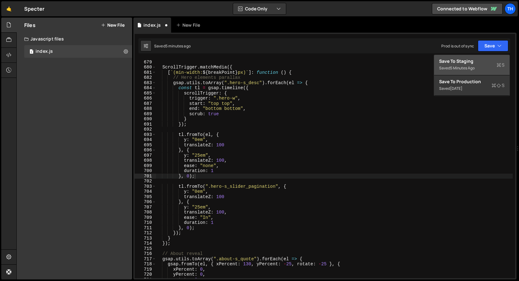
click at [480, 58] on div "Save to Staging S" at bounding box center [471, 61] width 65 height 6
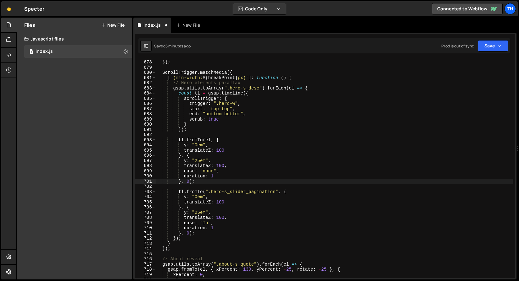
scroll to position [2230, 0]
click at [209, 224] on div "} }) ; ScrollTrigger . matchMedia ({ [ ` (min-width: ${ breakPoint } px) ` ] : …" at bounding box center [334, 169] width 357 height 230
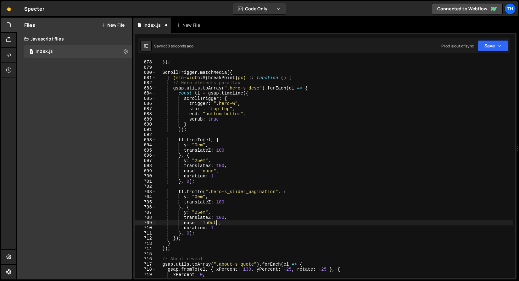
click at [343, 154] on div "} }) ; ScrollTrigger . matchMedia ({ [ ` (min-width: ${ breakPoint } px) ` ] : …" at bounding box center [334, 169] width 357 height 230
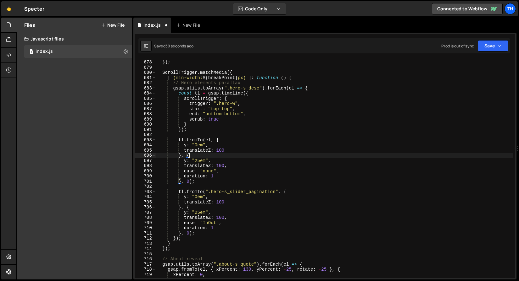
scroll to position [0, 2]
type textarea "}, {"
click at [482, 41] on button "Save" at bounding box center [492, 45] width 30 height 11
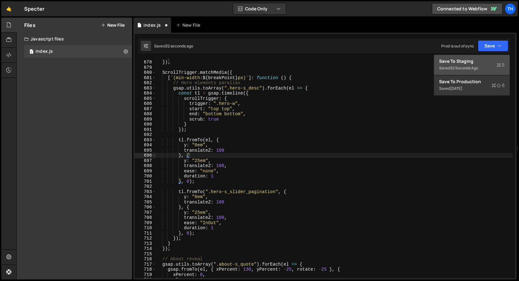
click at [476, 58] on div "Save to Staging S" at bounding box center [471, 61] width 65 height 6
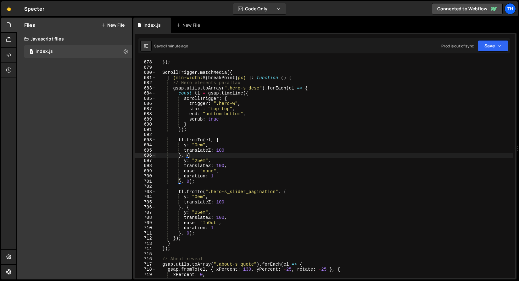
click at [84, 102] on div "Files New File Javascript files 1 index.js 0 CSS files Copy share link Edit Fil…" at bounding box center [74, 149] width 115 height 262
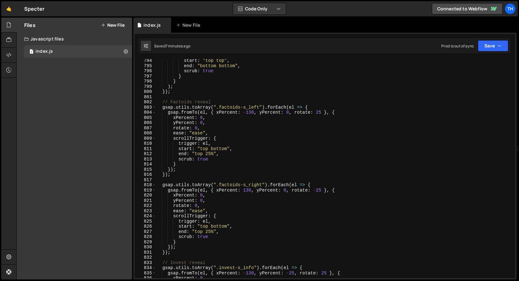
scroll to position [2626, 0]
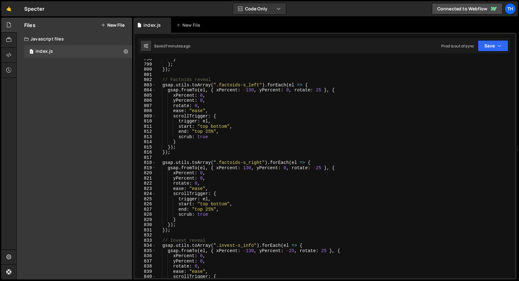
click at [95, 102] on div "Files New File Javascript files 1 index.js 0 CSS files Copy share link Edit Fil…" at bounding box center [74, 149] width 115 height 262
click at [191, 75] on div "} ) ; }) ; // Factoids reveal gsap . utils . toArray ( ".factoids-s_left" ) . f…" at bounding box center [334, 172] width 357 height 230
type textarea """
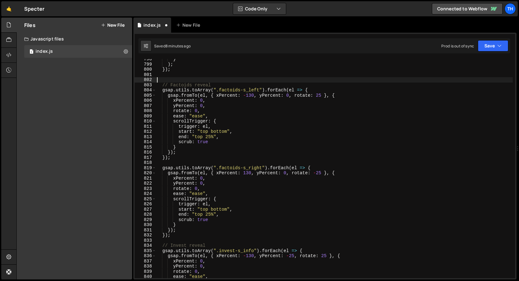
paste textarea "});"
type textarea "});"
paste textarea "});"
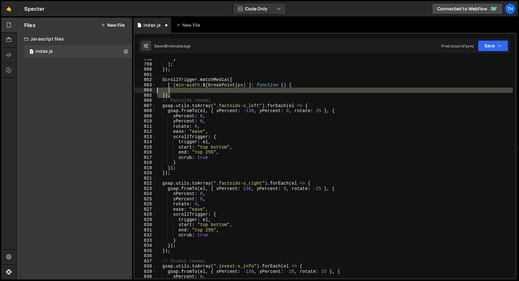
drag, startPoint x: 176, startPoint y: 93, endPoint x: 147, endPoint y: 92, distance: 29.6
click at [147, 92] on div "}); 798 799 800 801 802 803 804 805 806 807 808 809 810 811 812 813 814 815 816…" at bounding box center [325, 168] width 380 height 219
type textarea "} });"
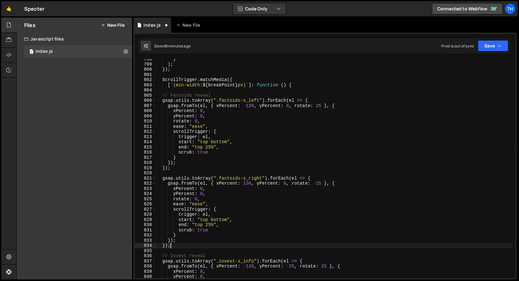
click at [174, 245] on div "} ) ; }) ; ScrollTrigger . matchMedia ({ [ ` (min-width: ${ breakPoint } px) ` …" at bounding box center [334, 172] width 357 height 230
type textarea "});"
click at [172, 251] on div "} ) ; }) ; ScrollTrigger . matchMedia ({ [ ` (min-width: ${ breakPoint } px) ` …" at bounding box center [334, 172] width 357 height 230
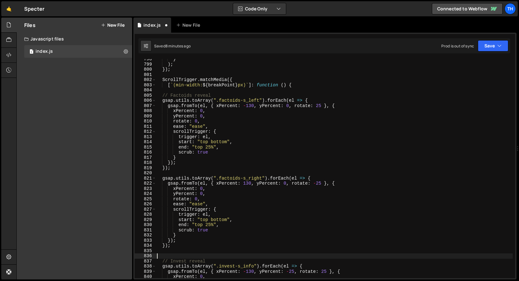
paste textarea "});"
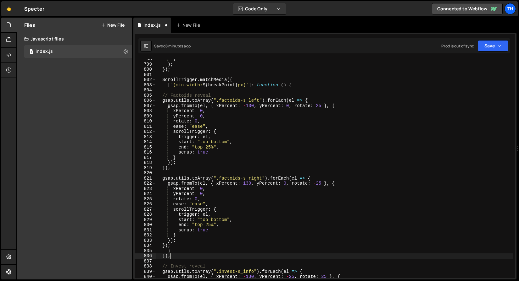
click at [190, 86] on div "} ) ; }) ; ScrollTrigger . matchMedia ({ [ ` (min-width: ${ breakPoint } px) ` …" at bounding box center [334, 172] width 357 height 230
type textarea "[`(min-width: ${breakPoint}px)`]: function () {"
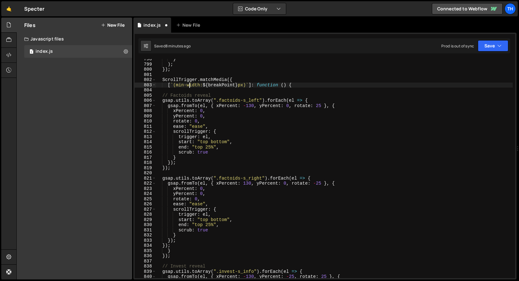
click at [188, 90] on div "} ) ; }) ; ScrollTrigger . matchMedia ({ [ ` (min-width: ${ breakPoint } px) ` …" at bounding box center [334, 172] width 357 height 230
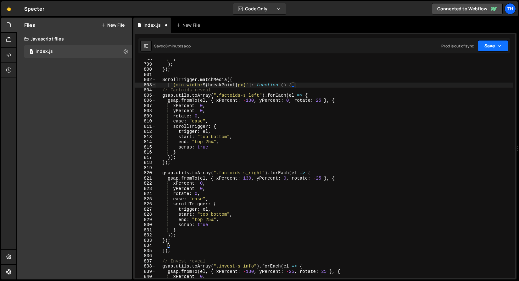
type textarea "[`(min-width: ${breakPoint}px)`]: function () {"
click at [487, 49] on button "Save" at bounding box center [492, 45] width 30 height 11
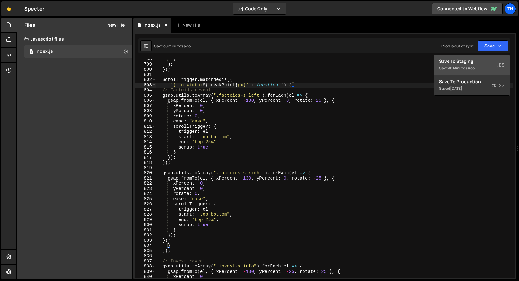
click at [478, 55] on button "Save to Staging S Saved 8 minutes ago" at bounding box center [471, 65] width 75 height 20
